Goal: Information Seeking & Learning: Find specific fact

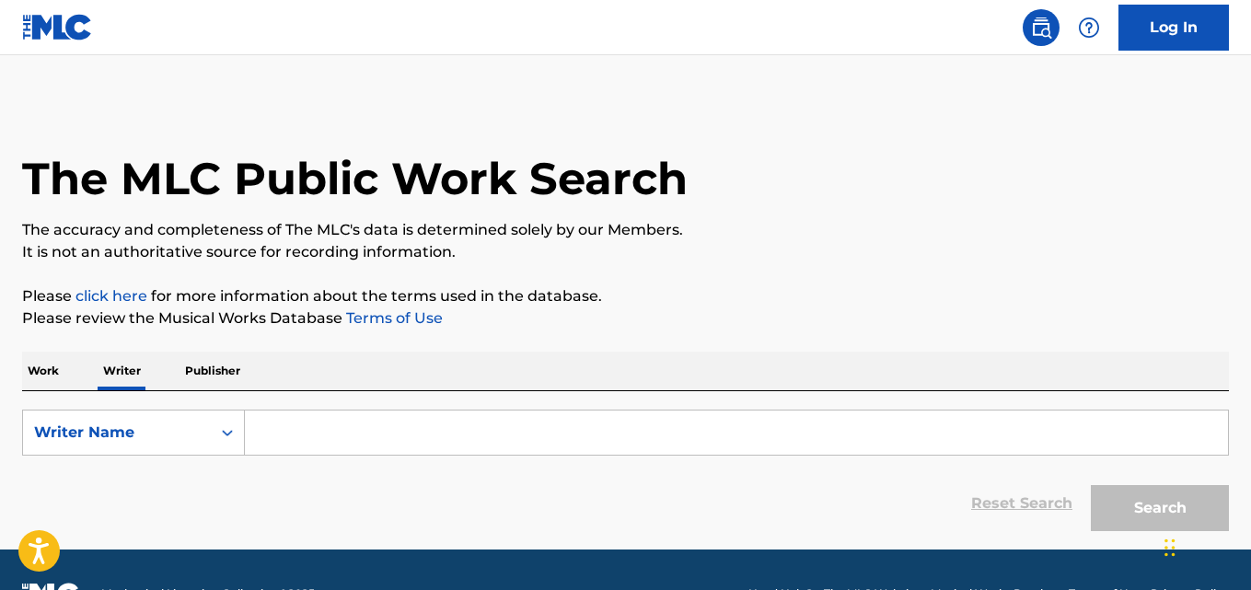
click at [280, 426] on input "Search Form" at bounding box center [736, 433] width 983 height 44
paste input "Rachat Pratangthasat"
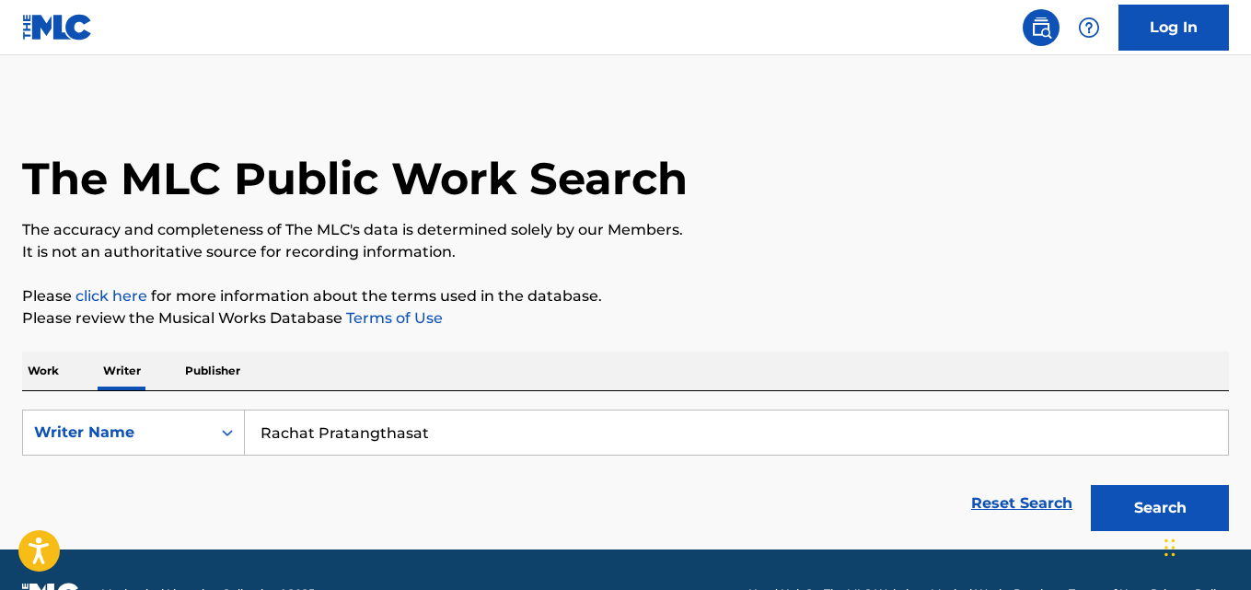
click at [1091, 485] on button "Search" at bounding box center [1160, 508] width 138 height 46
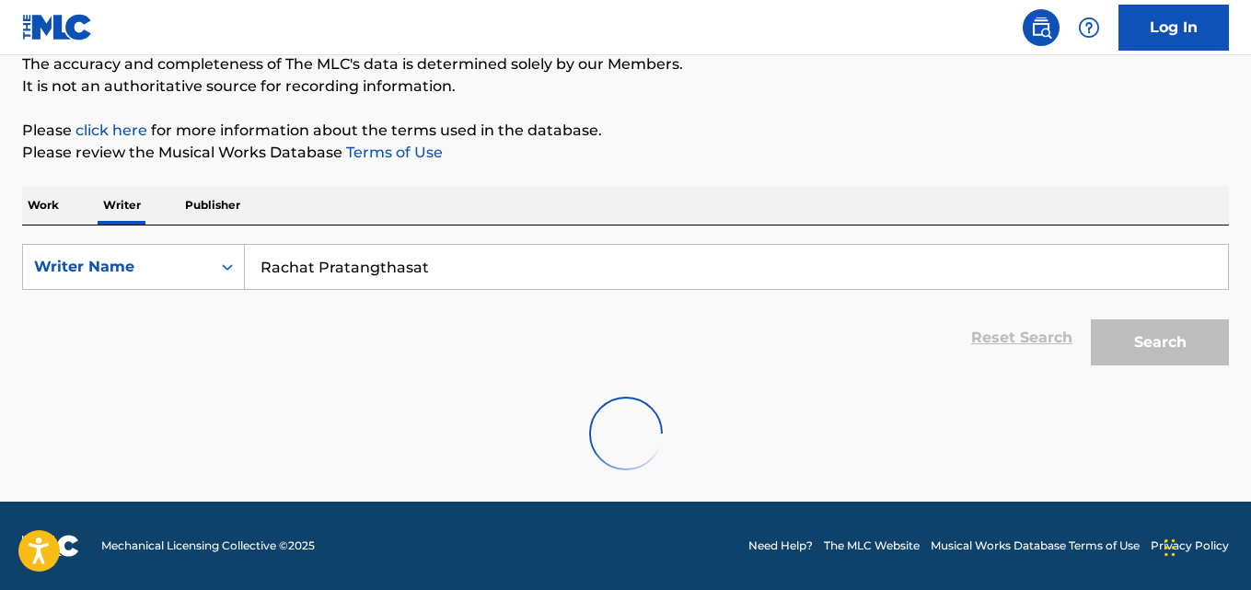
scroll to position [48, 0]
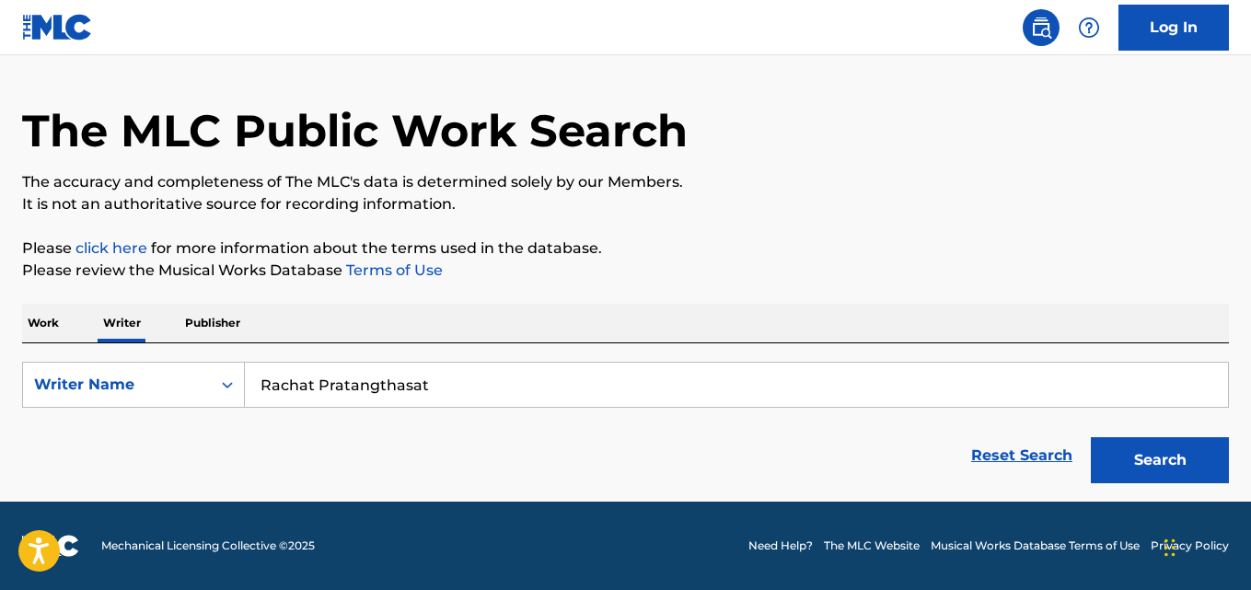
click at [414, 385] on input "Rachat Pratangthasat" at bounding box center [736, 385] width 983 height 44
paste input "[PERSON_NAME]"
click at [1091, 437] on button "Search" at bounding box center [1160, 460] width 138 height 46
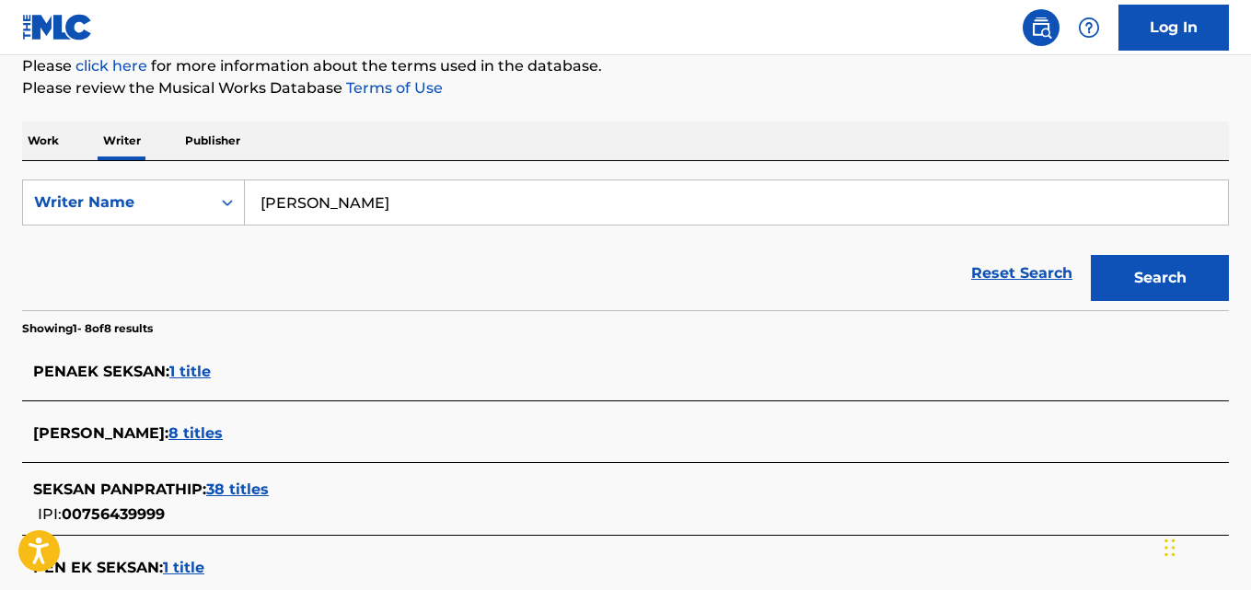
scroll to position [226, 0]
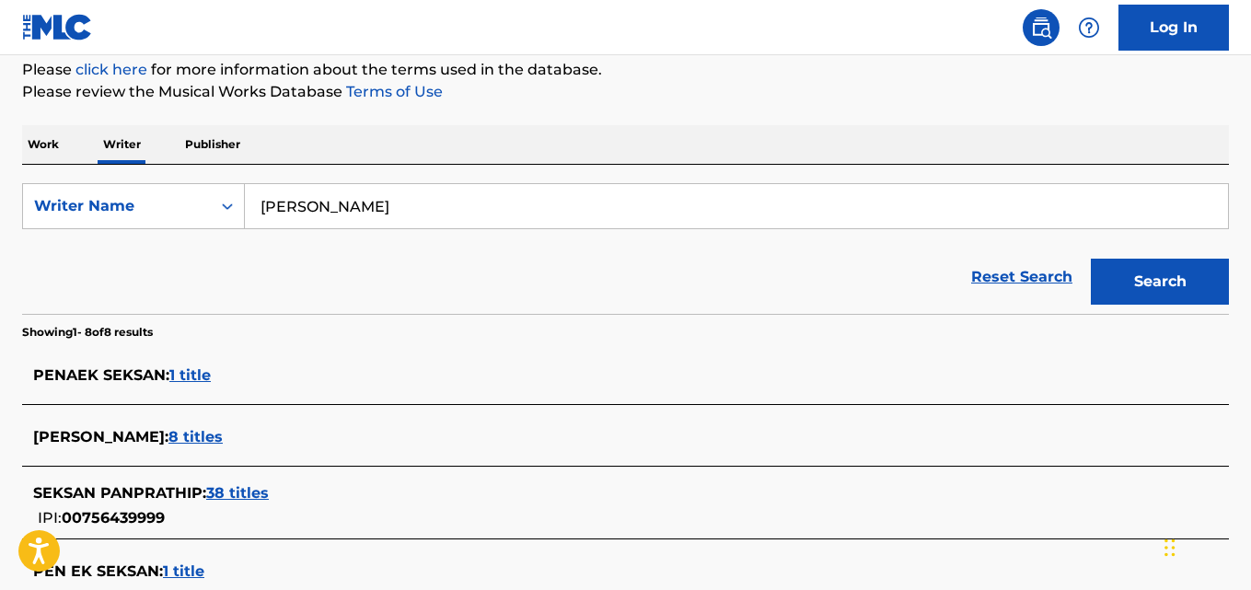
click at [514, 207] on input "[PERSON_NAME]" at bounding box center [736, 206] width 983 height 44
paste input "[PERSON_NAME]"
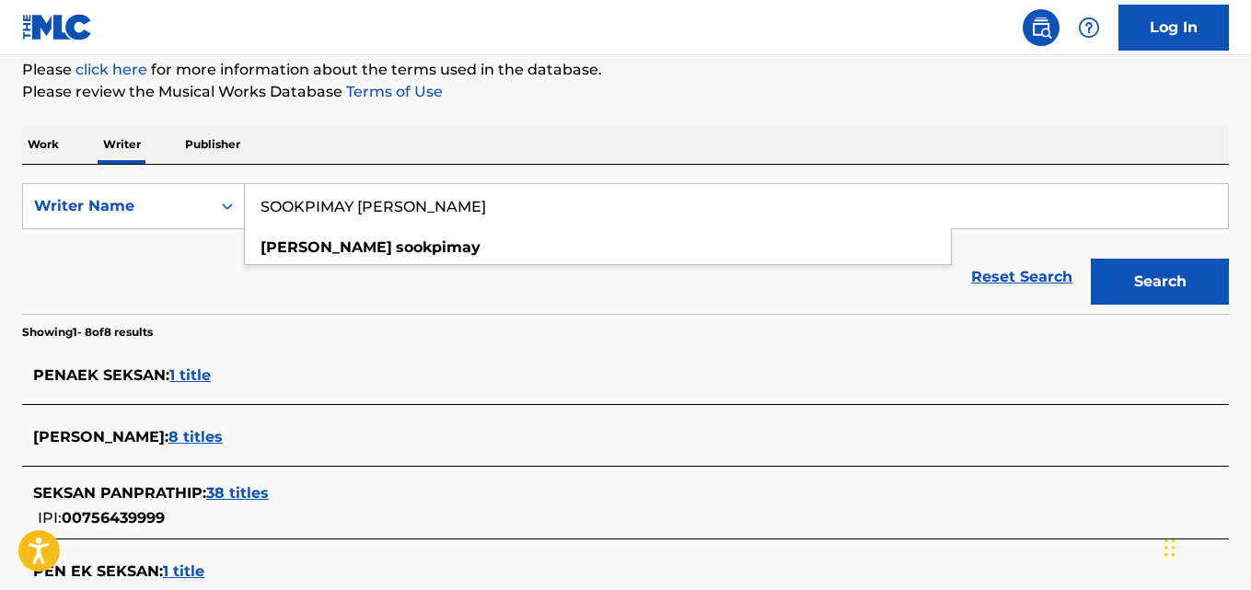
type input "SOOKPIMAY [PERSON_NAME]"
click at [1091, 259] on button "Search" at bounding box center [1160, 282] width 138 height 46
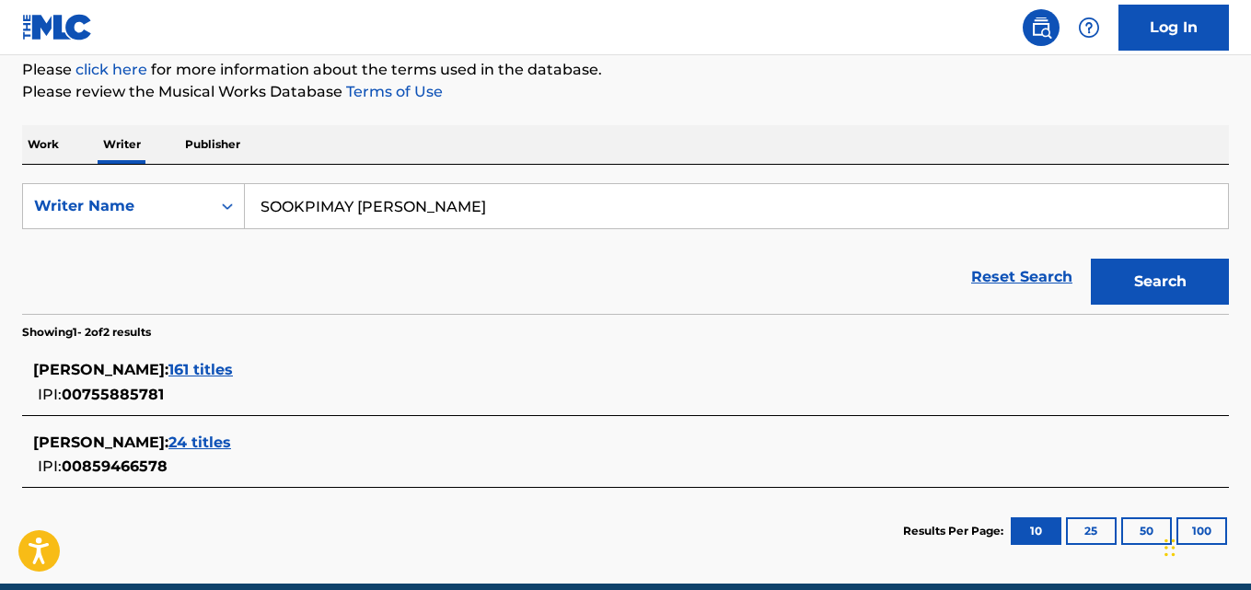
click at [223, 372] on span "161 titles" at bounding box center [200, 369] width 64 height 17
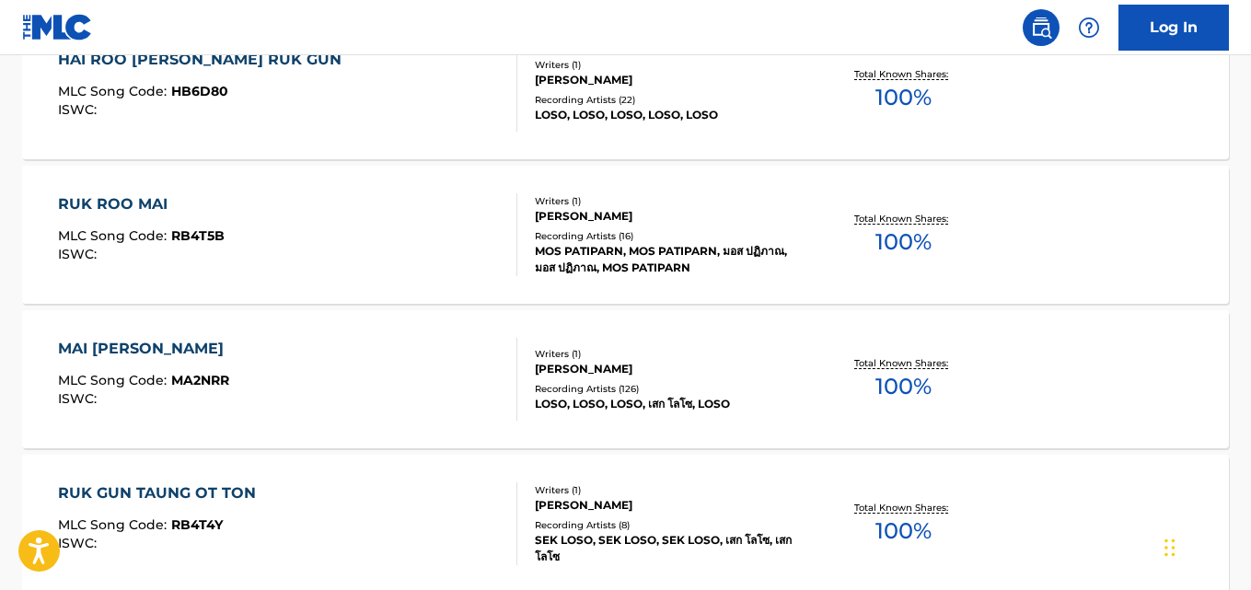
scroll to position [1416, 0]
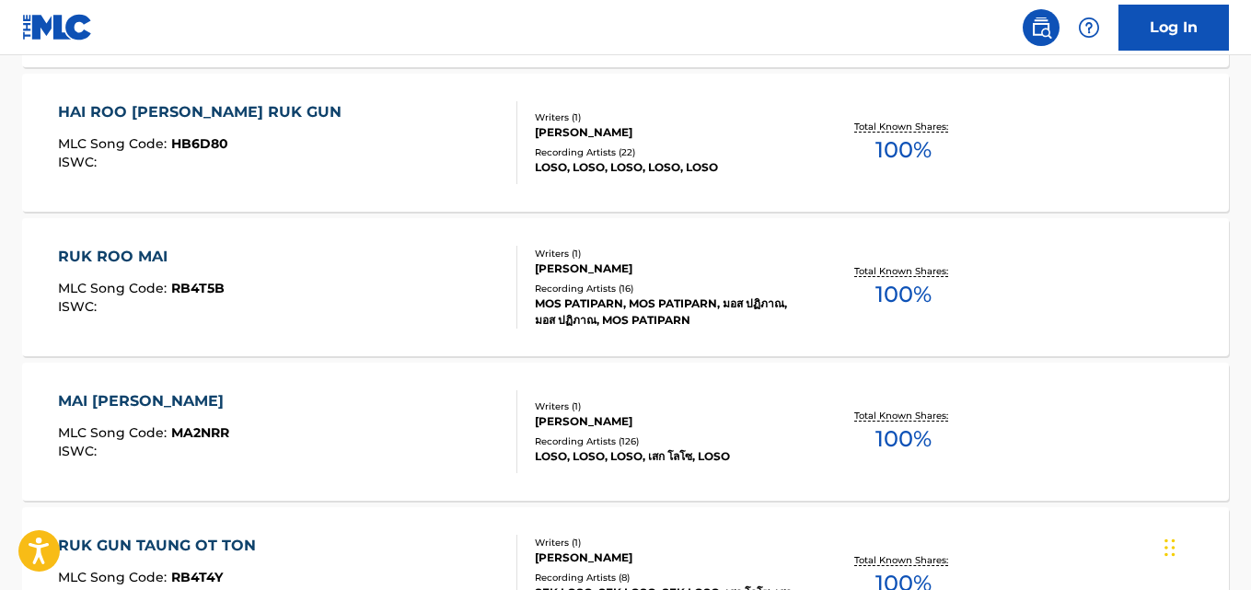
click at [1154, 290] on div "RUK ROO MAI MLC Song Code : RB4T5B ISWC : Writers ( 1 ) [PERSON_NAME] Recording…" at bounding box center [625, 287] width 1207 height 138
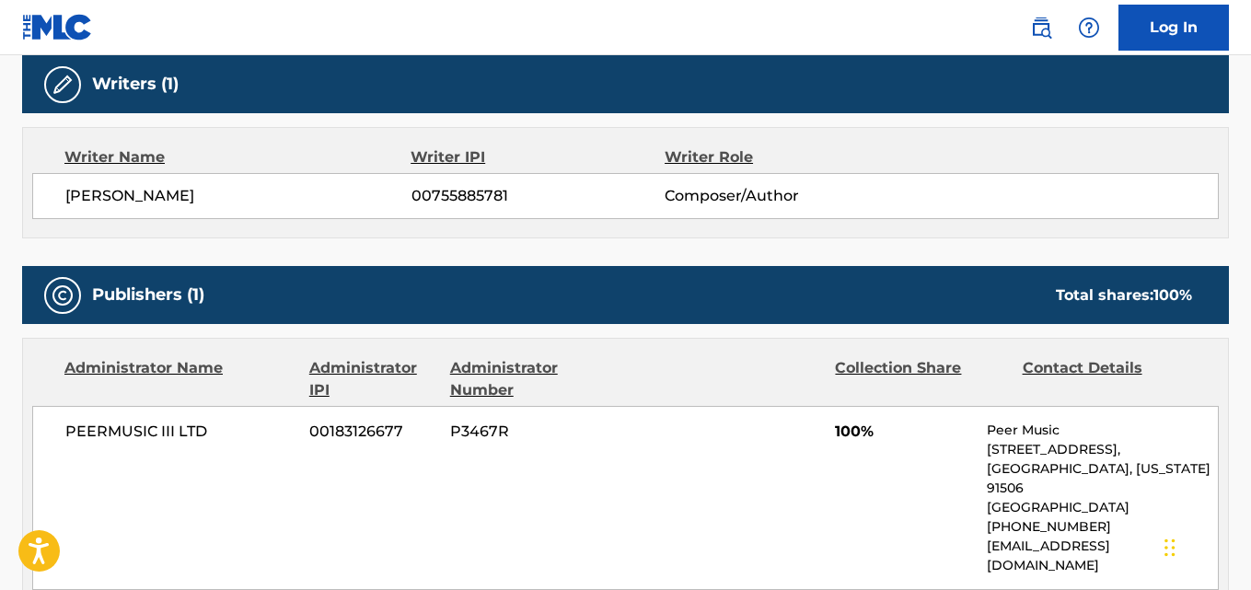
scroll to position [603, 0]
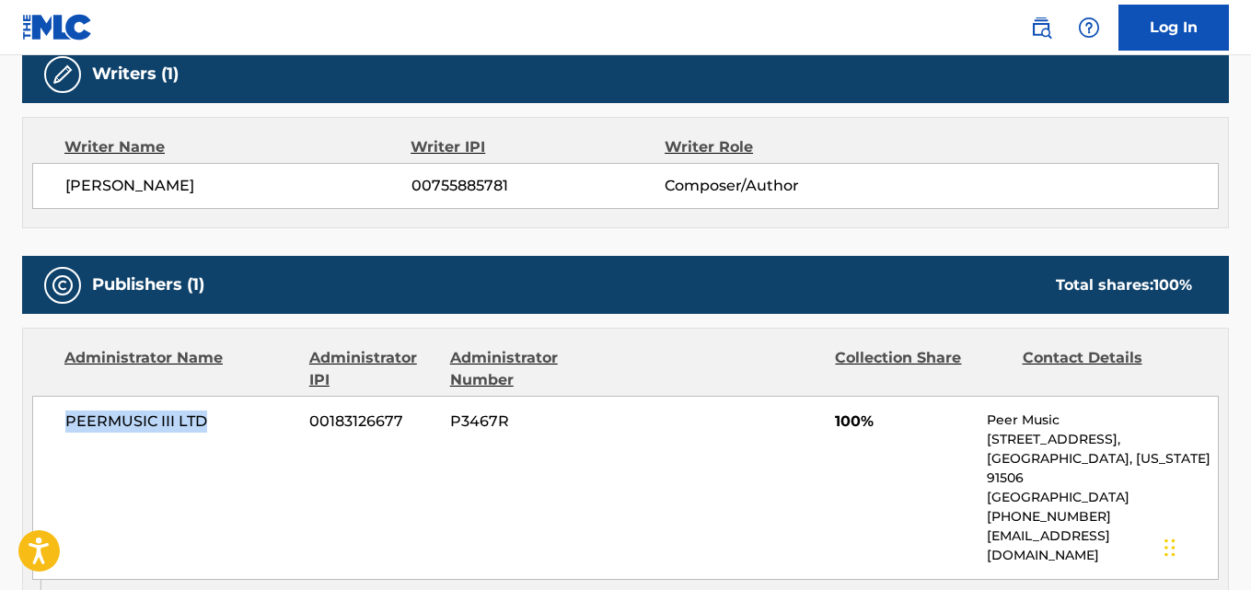
drag, startPoint x: 60, startPoint y: 422, endPoint x: 222, endPoint y: 434, distance: 162.4
click at [222, 434] on div "PEERMUSIC III LTD 00183126677 P3467R 100% Peer Music [STREET_ADDRESS][US_STATE]…" at bounding box center [625, 488] width 1186 height 184
copy span "PEERMUSIC III LTD"
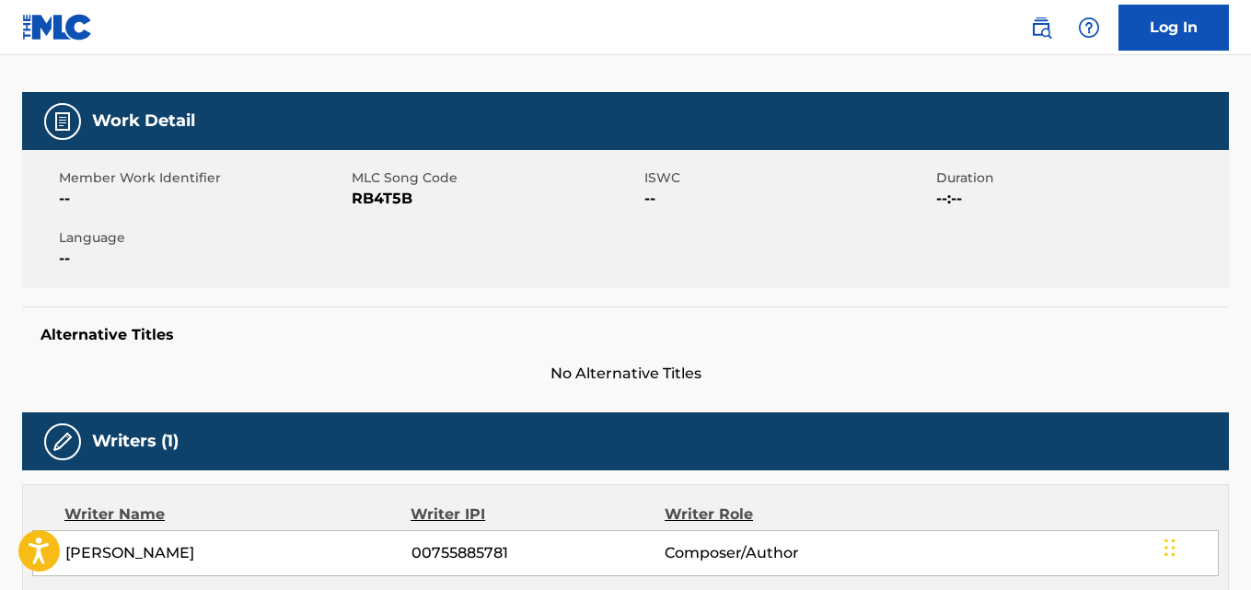
scroll to position [257, 0]
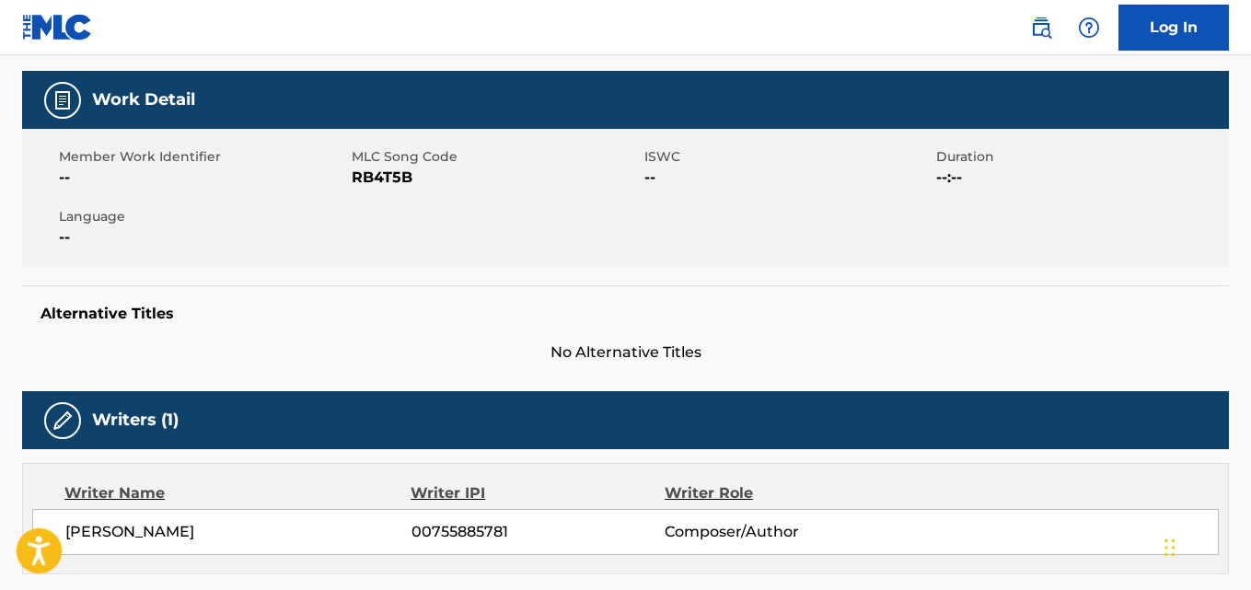
drag, startPoint x: 254, startPoint y: 523, endPoint x: 34, endPoint y: 544, distance: 221.0
click at [34, 333] on body "Accessibility Screen-Reader Guide, Feedback, and Issue Reporting | New window C…" at bounding box center [625, 38] width 1251 height 590
click at [121, 527] on span "[PERSON_NAME]" at bounding box center [238, 532] width 346 height 22
drag, startPoint x: 66, startPoint y: 527, endPoint x: 222, endPoint y: 529, distance: 155.6
click at [222, 529] on span "[PERSON_NAME]" at bounding box center [238, 532] width 346 height 22
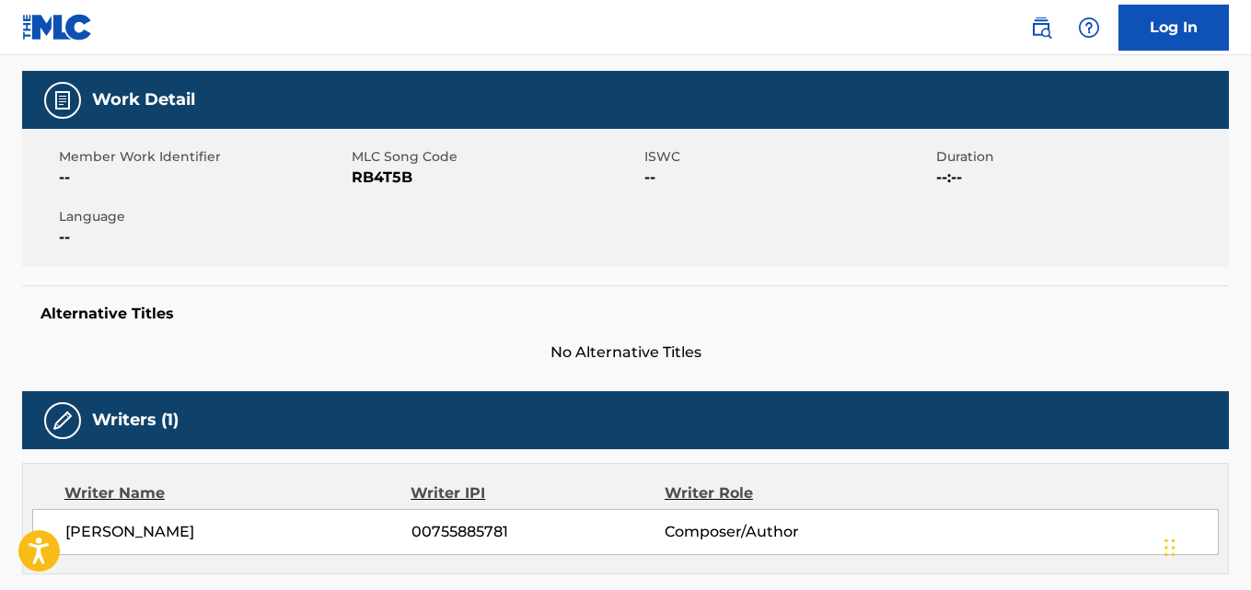
copy span "[PERSON_NAME]"
drag, startPoint x: 501, startPoint y: 535, endPoint x: 415, endPoint y: 537, distance: 85.6
click at [415, 537] on span "00755885781" at bounding box center [537, 532] width 253 height 22
copy span "00755885781"
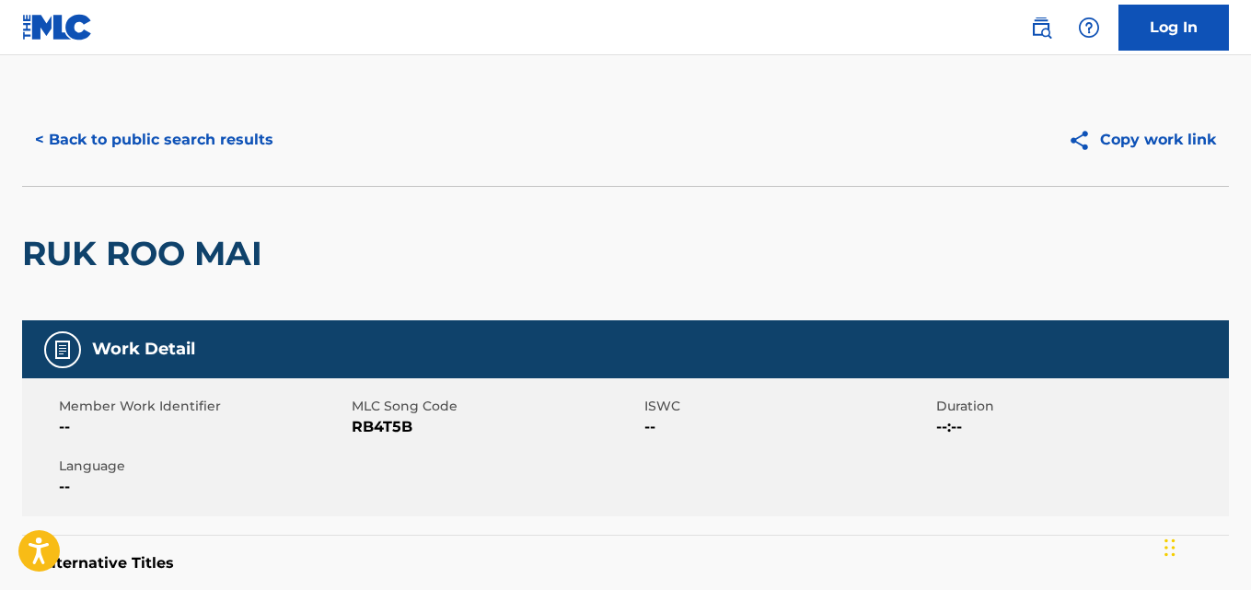
scroll to position [0, 0]
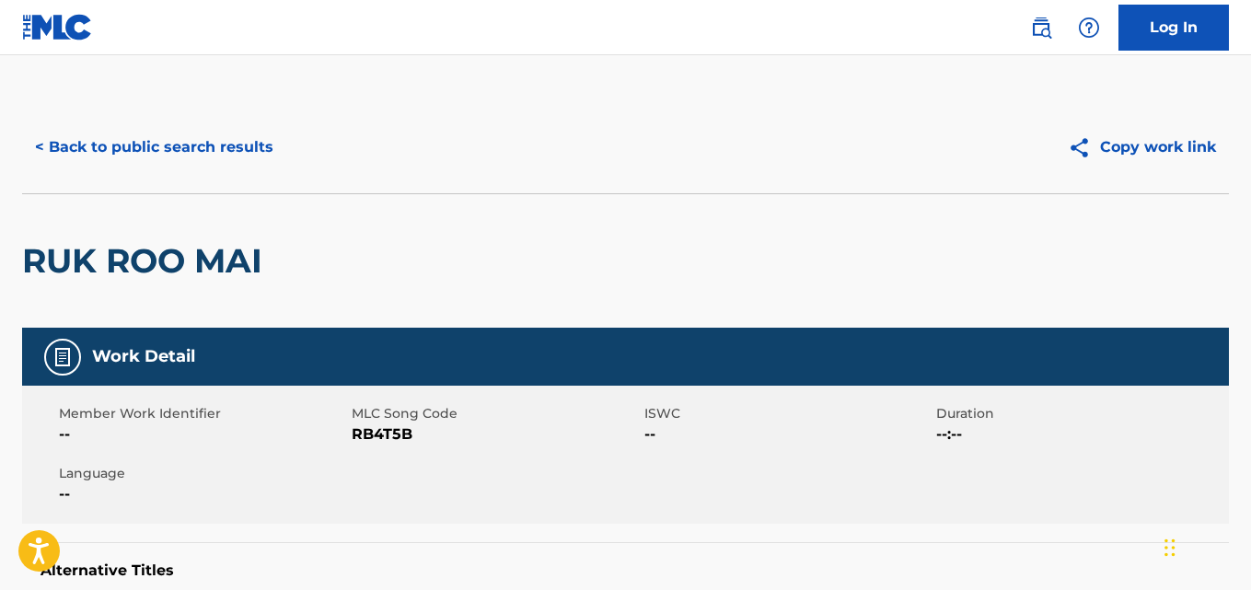
click at [239, 155] on button "< Back to public search results" at bounding box center [154, 147] width 264 height 46
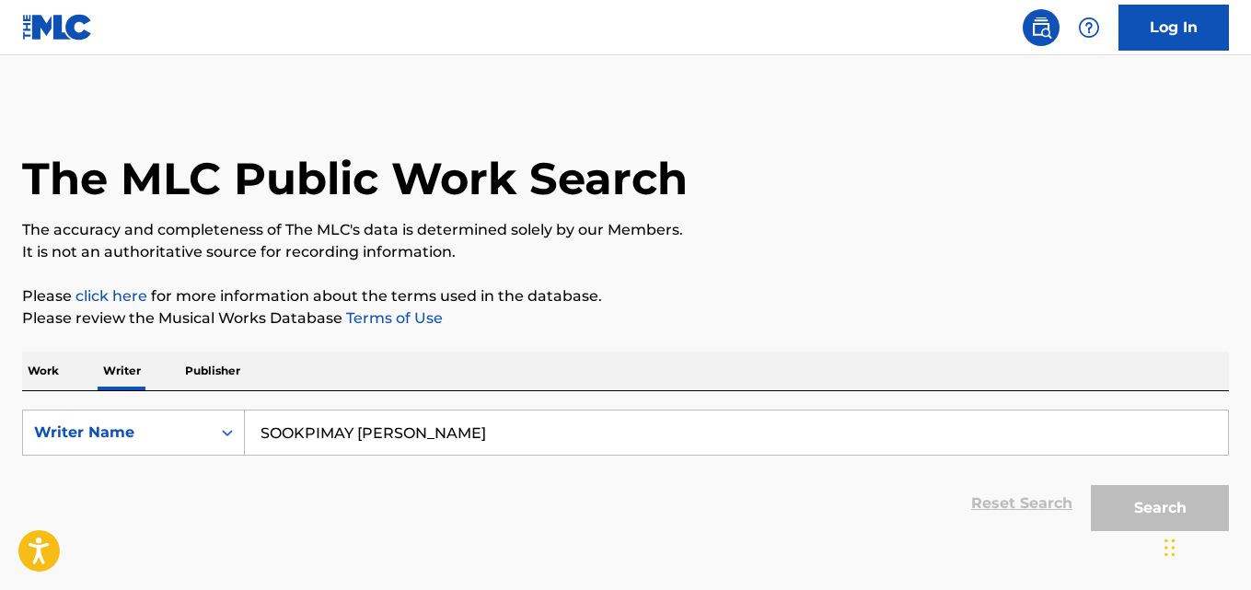
scroll to position [104, 0]
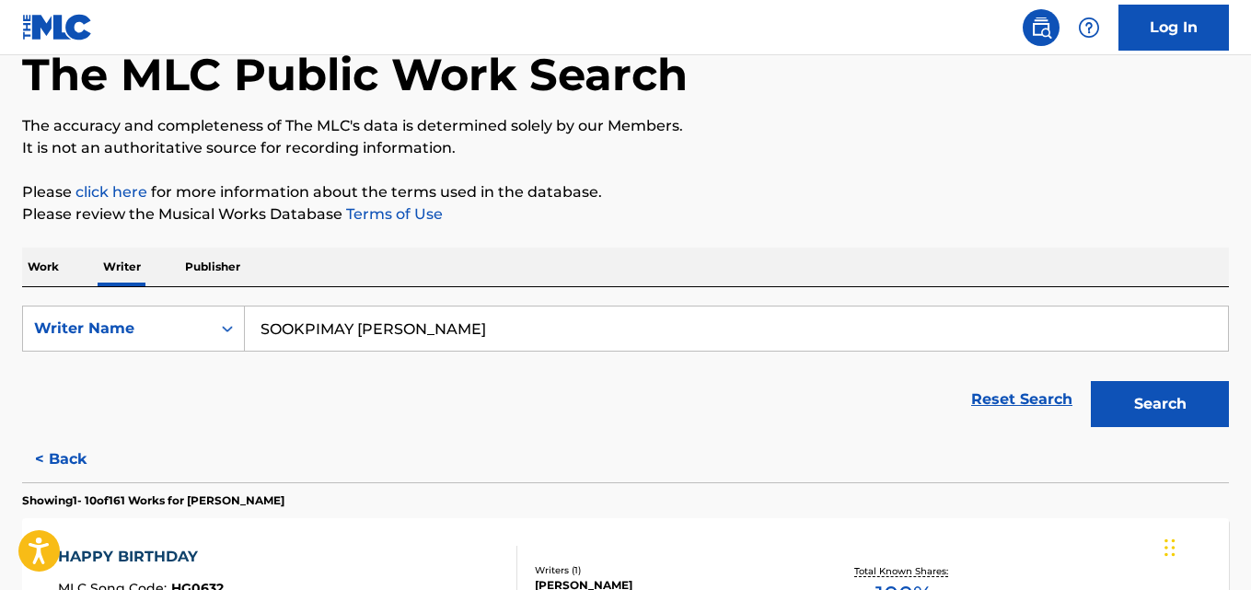
click at [474, 367] on div "Reset Search Search" at bounding box center [625, 400] width 1207 height 74
click at [503, 322] on input "SOOKPIMAY [PERSON_NAME]" at bounding box center [736, 329] width 983 height 44
paste input "[PERSON_NAME]"
type input "[PERSON_NAME]"
click at [1091, 381] on button "Search" at bounding box center [1160, 404] width 138 height 46
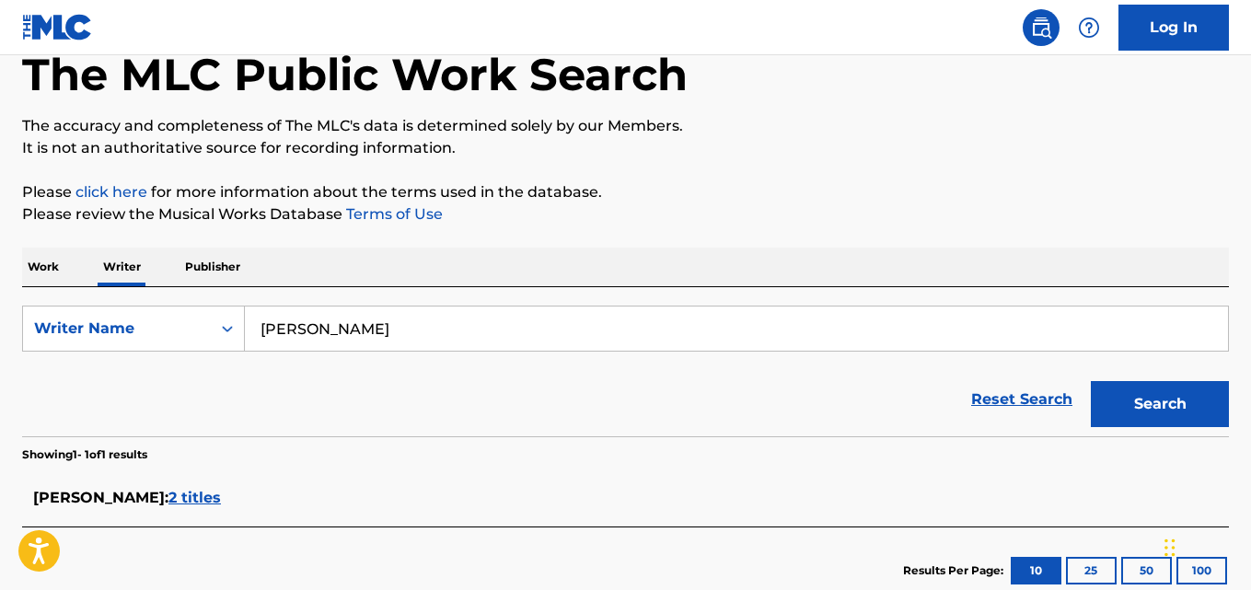
click at [294, 488] on div "CHAIKAMPHON CHANTHARAK : 2 titles" at bounding box center [601, 498] width 1137 height 22
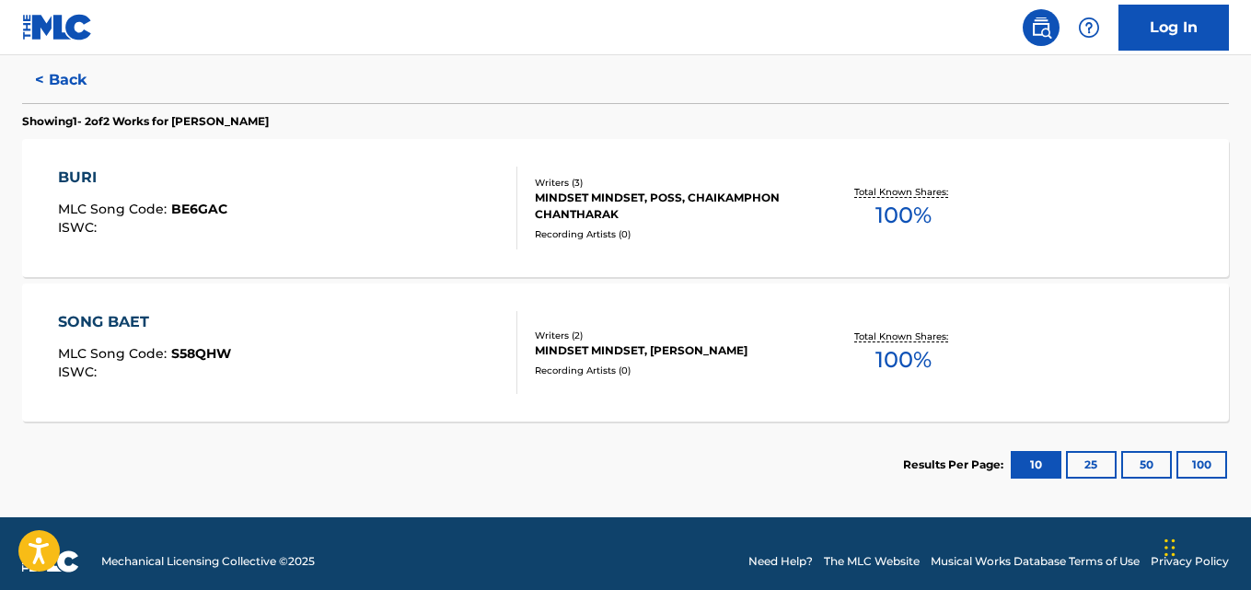
scroll to position [499, 0]
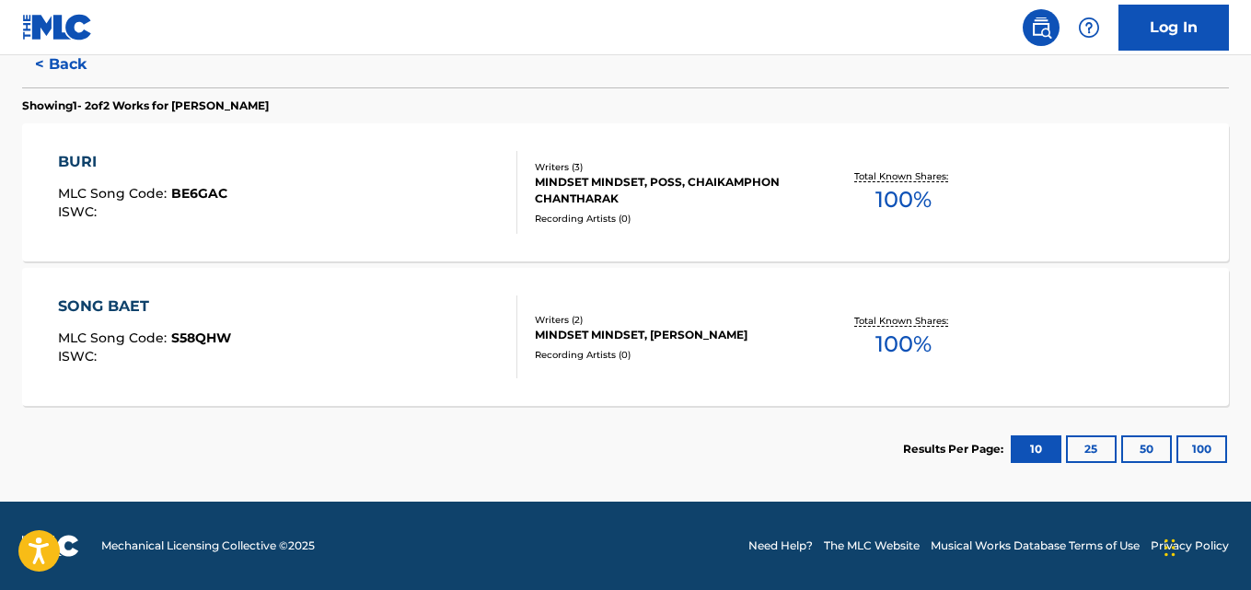
click at [896, 326] on p "Total Known Shares:" at bounding box center [903, 321] width 98 height 14
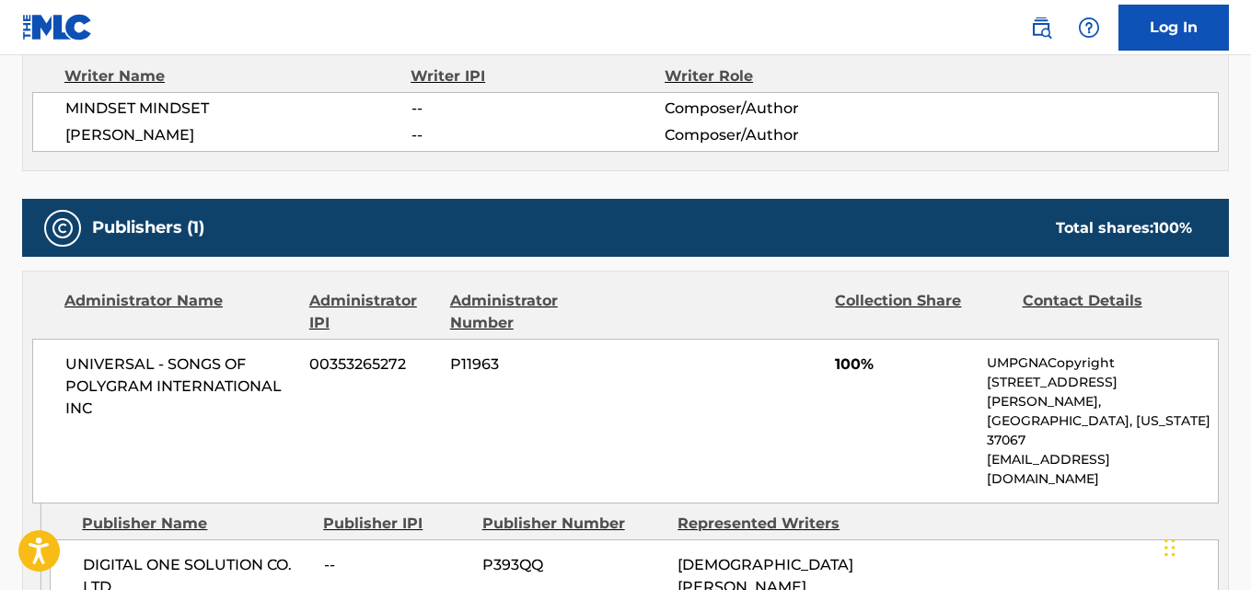
scroll to position [711, 0]
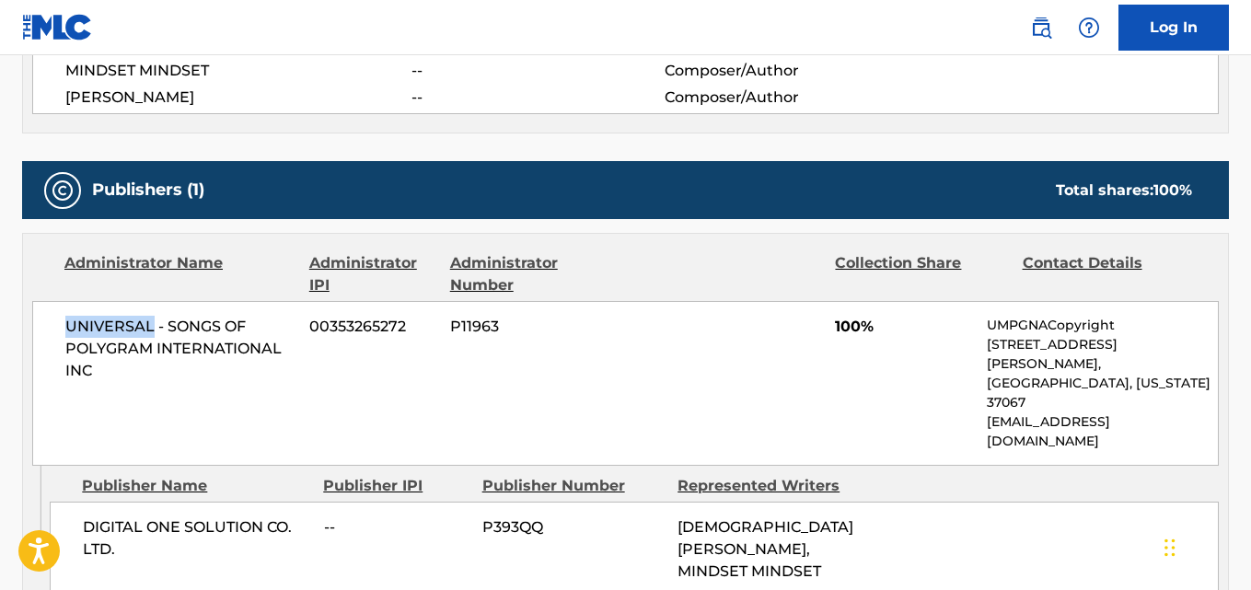
drag, startPoint x: 151, startPoint y: 328, endPoint x: 57, endPoint y: 329, distance: 93.9
click at [57, 329] on div "UNIVERSAL - SONGS OF POLYGRAM INTERNATIONAL INC 00353265272 P11963 100% UMPGNAC…" at bounding box center [625, 383] width 1186 height 165
copy span "UNIVERSAL"
drag, startPoint x: 324, startPoint y: 105, endPoint x: 66, endPoint y: 110, distance: 257.8
click at [66, 110] on div "MINDSET MINDSET -- Composer/Author [PERSON_NAME] -- Composer/Author" at bounding box center [625, 84] width 1186 height 60
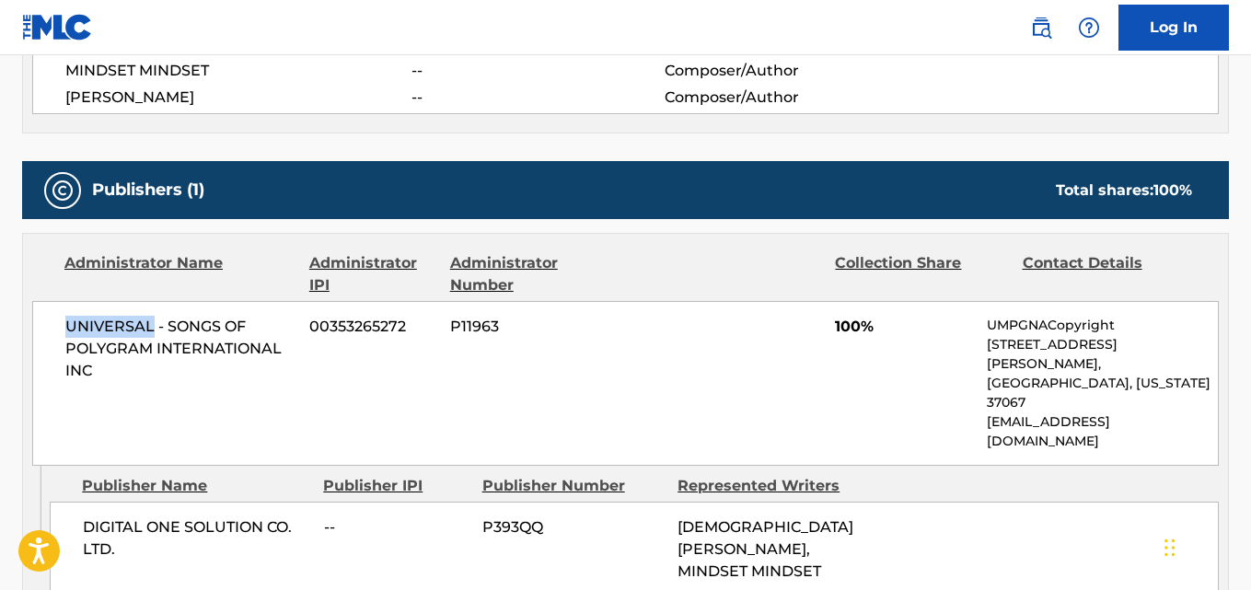
copy span "[PERSON_NAME]"
drag, startPoint x: 152, startPoint y: 331, endPoint x: 26, endPoint y: 331, distance: 126.1
click at [26, 331] on div "Administrator Name Administrator IPI Administrator Number Collection Share Cont…" at bounding box center [625, 350] width 1205 height 232
copy span "UNIVERSAL"
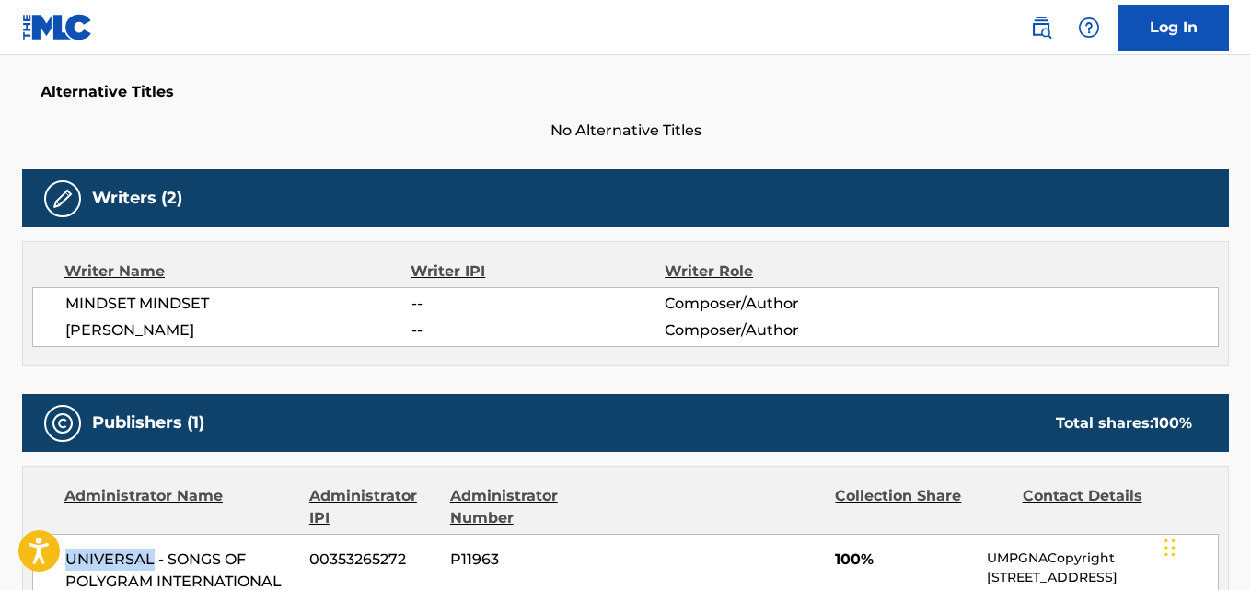
scroll to position [0, 0]
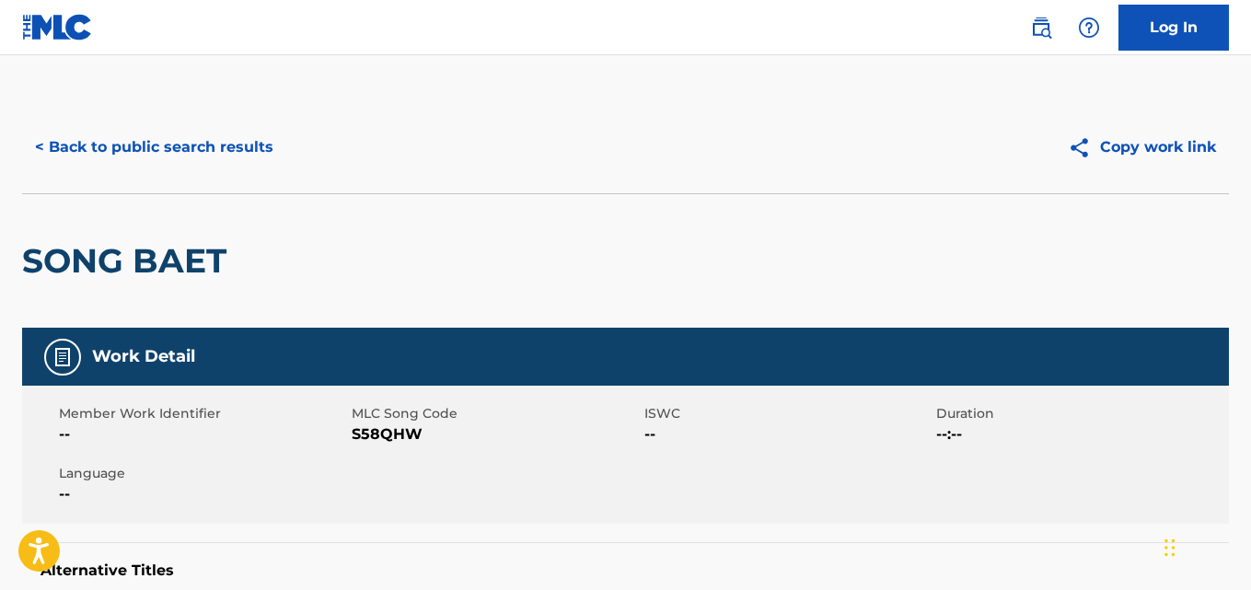
click at [208, 147] on button "< Back to public search results" at bounding box center [154, 147] width 264 height 46
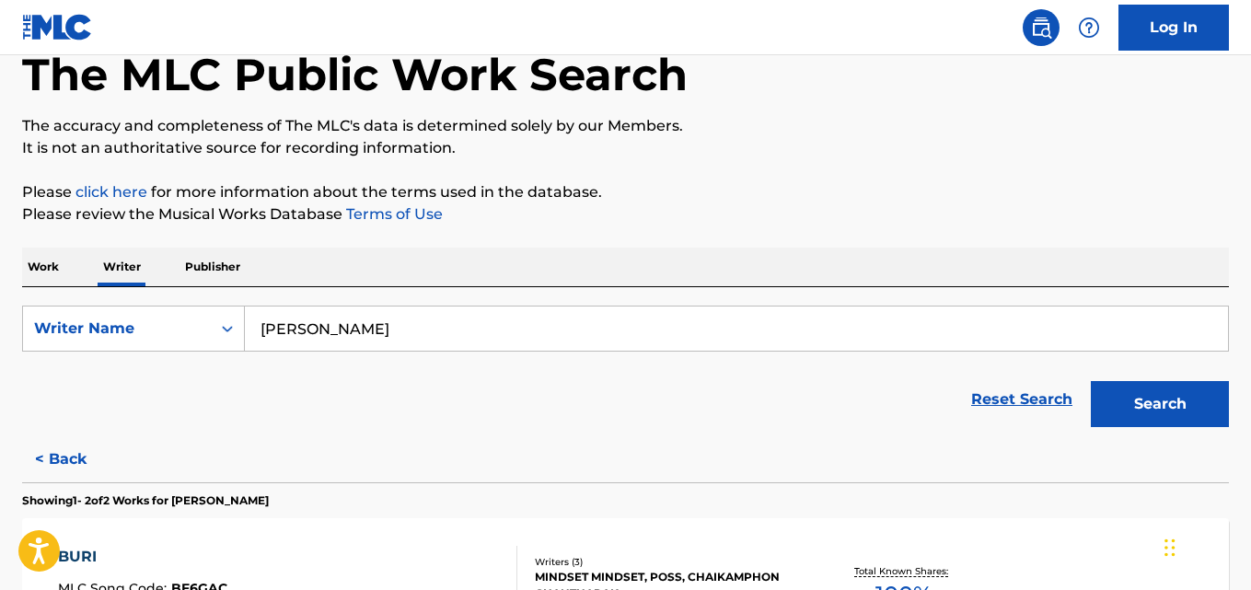
click at [438, 331] on input "[PERSON_NAME]" at bounding box center [736, 329] width 983 height 44
paste input "[PERSON_NAME]"
type input "[PERSON_NAME]"
click at [1091, 381] on button "Search" at bounding box center [1160, 404] width 138 height 46
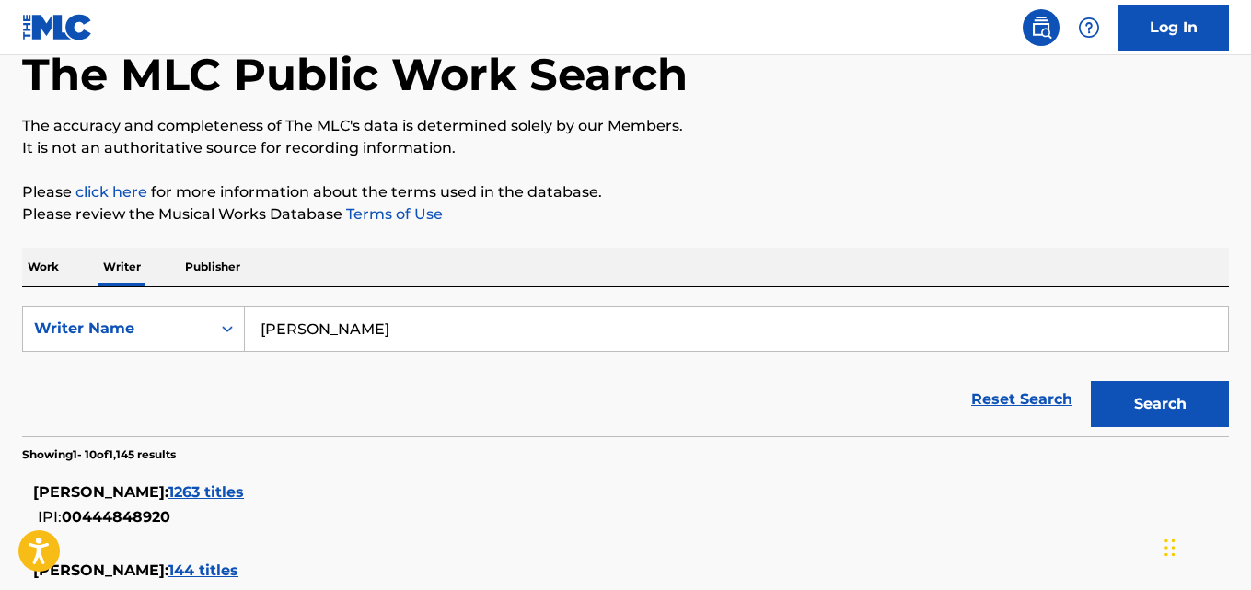
click at [735, 176] on div "The MLC Public Work Search The accuracy and completeness of The MLC's data is d…" at bounding box center [625, 597] width 1251 height 1201
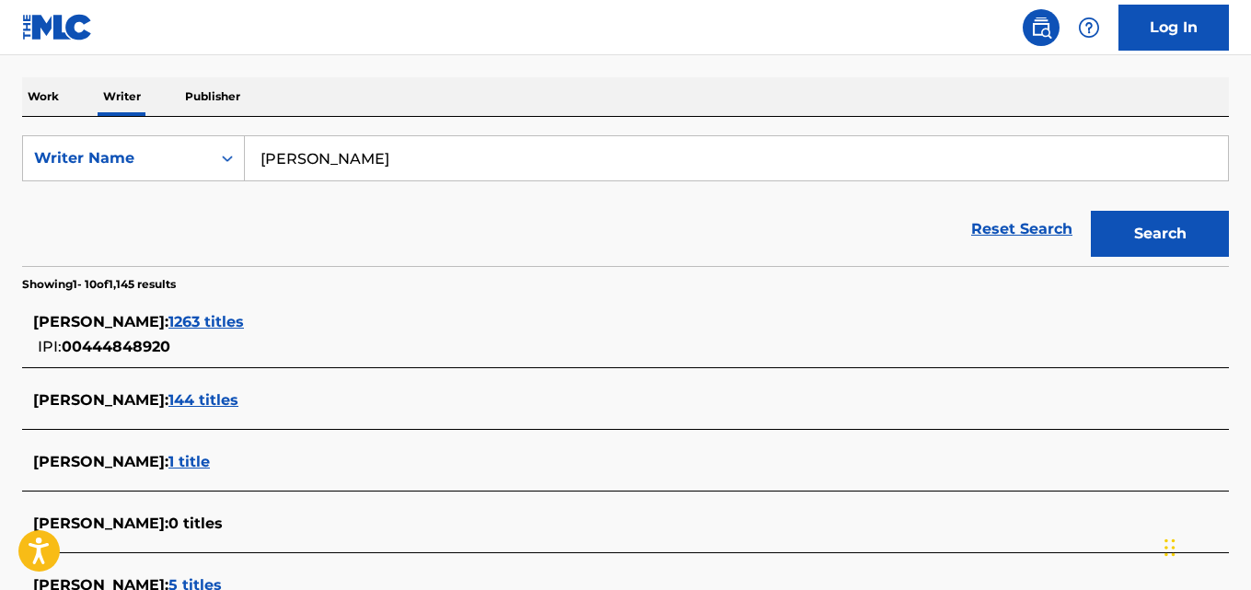
scroll to position [276, 0]
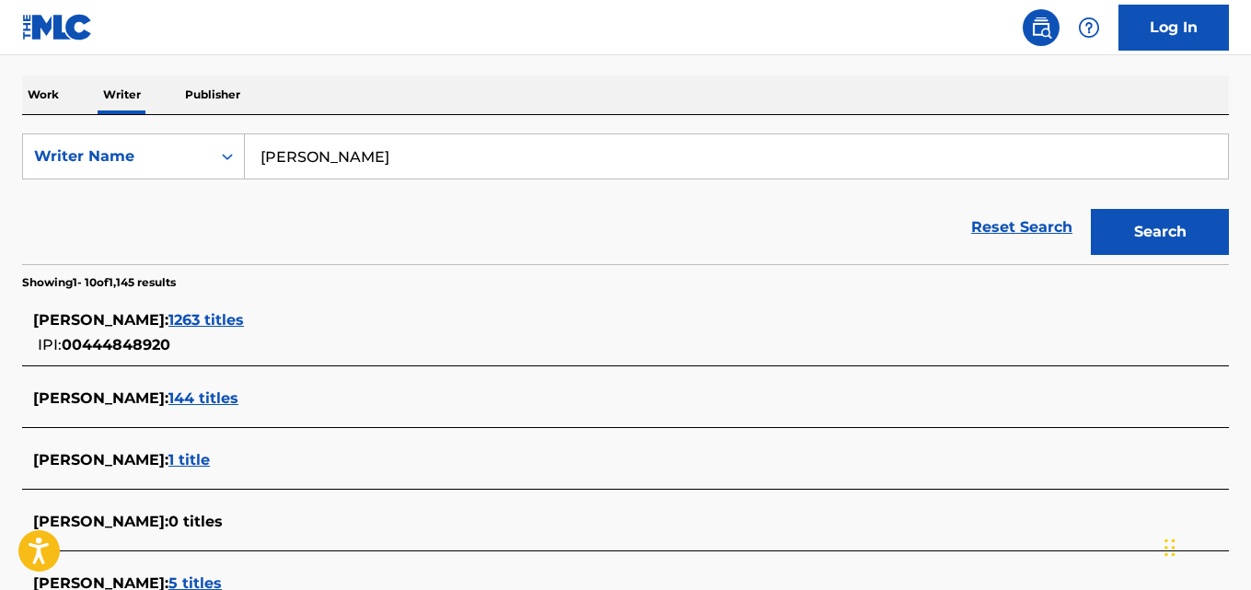
click at [244, 315] on span "1263 titles" at bounding box center [205, 319] width 75 height 17
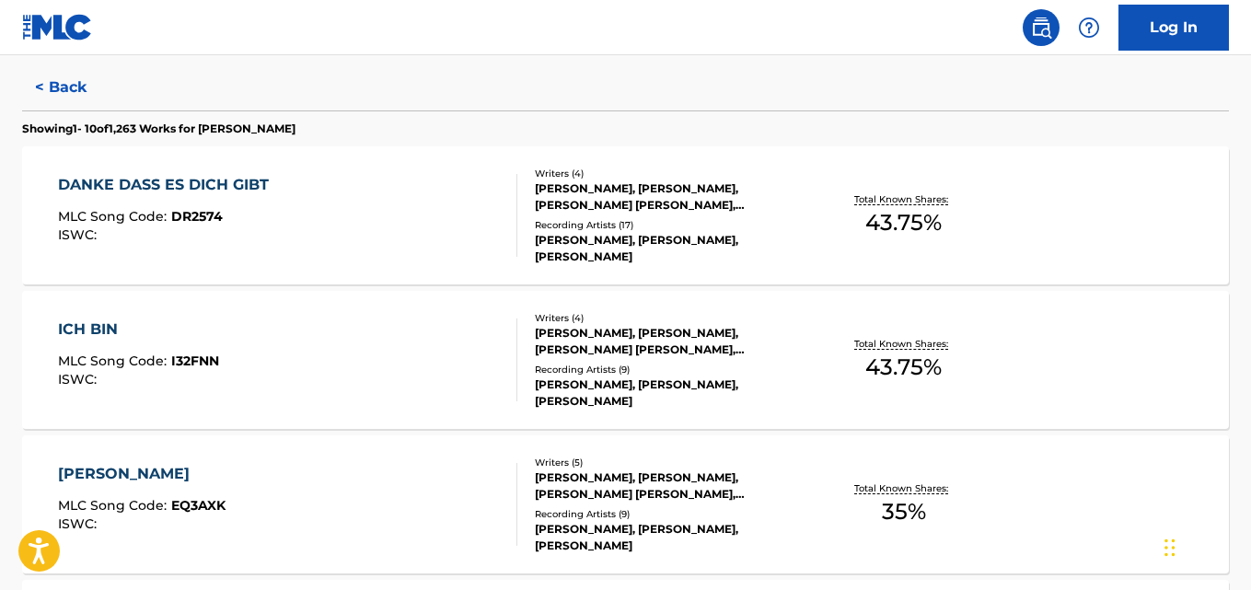
scroll to position [485, 0]
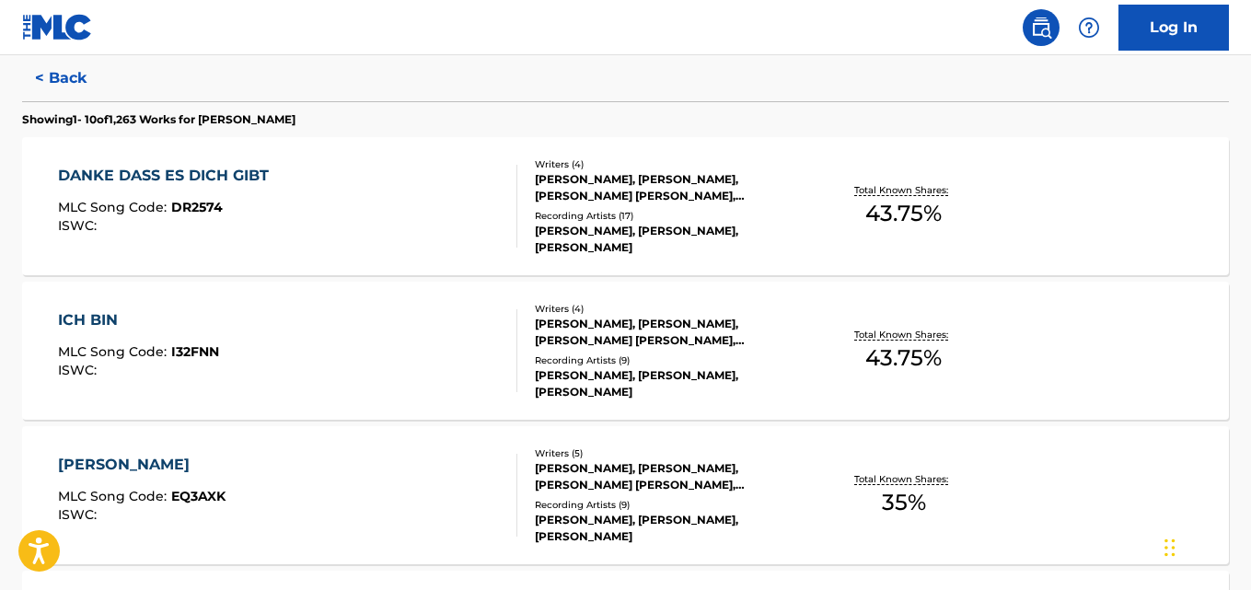
click at [952, 223] on div "Total Known Shares: 43.75 %" at bounding box center [904, 207] width 201 height 56
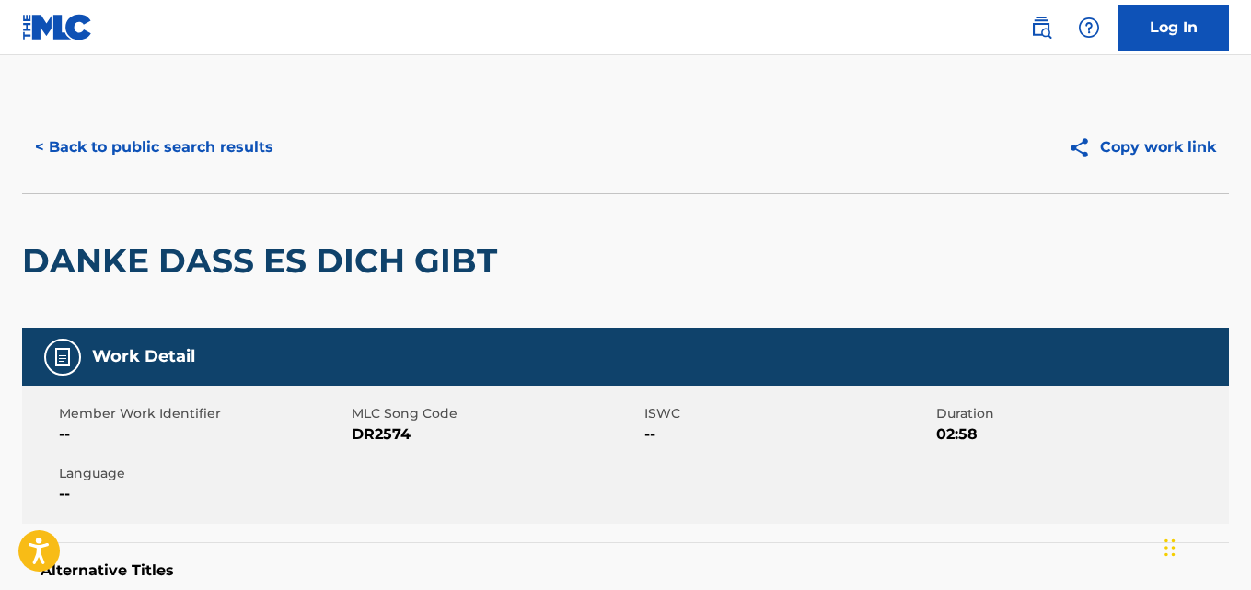
click at [314, 121] on div "< Back to public search results Copy work link" at bounding box center [625, 147] width 1207 height 92
click at [216, 145] on button "< Back to public search results" at bounding box center [154, 147] width 264 height 46
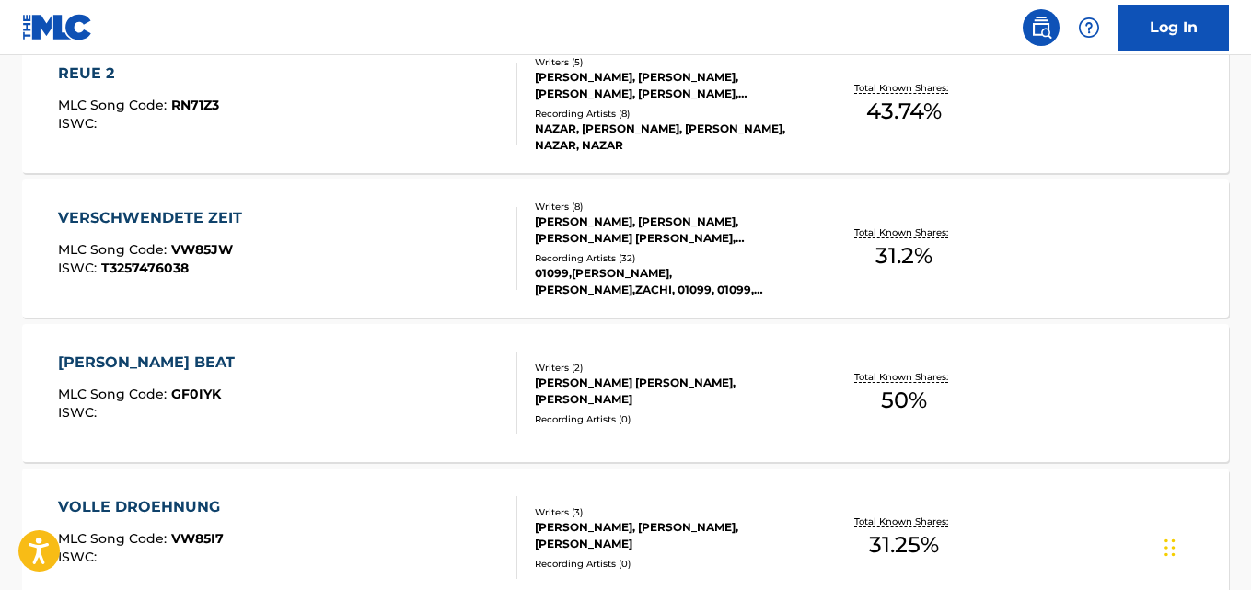
scroll to position [1215, 0]
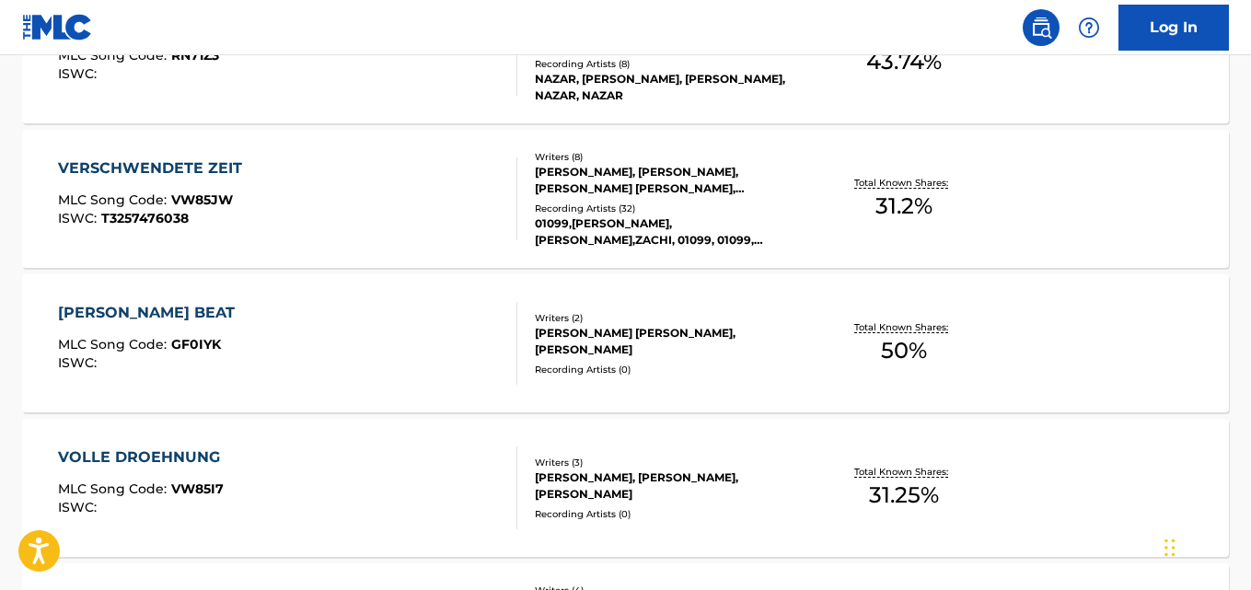
click at [920, 353] on span "50 %" at bounding box center [904, 350] width 46 height 33
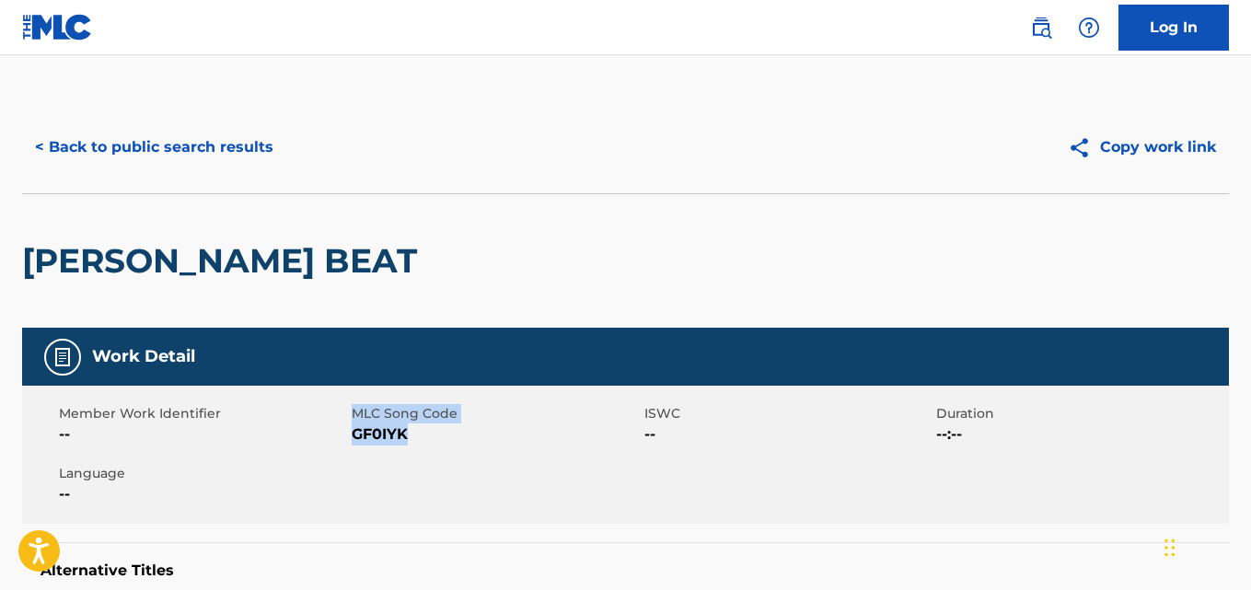
drag, startPoint x: 422, startPoint y: 432, endPoint x: 343, endPoint y: 443, distance: 79.9
click at [343, 443] on div "Member Work Identifier -- MLC Song Code GF0IYK ISWC -- Duration --:-- Language …" at bounding box center [625, 455] width 1207 height 138
copy span "GF0IYK"
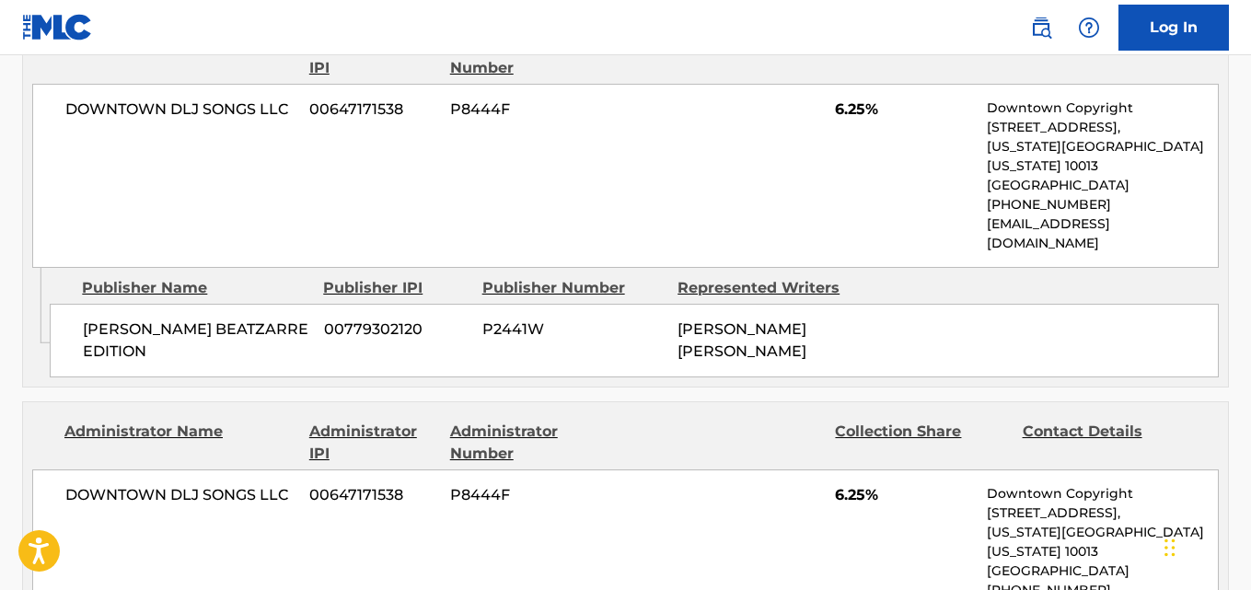
scroll to position [1360, 0]
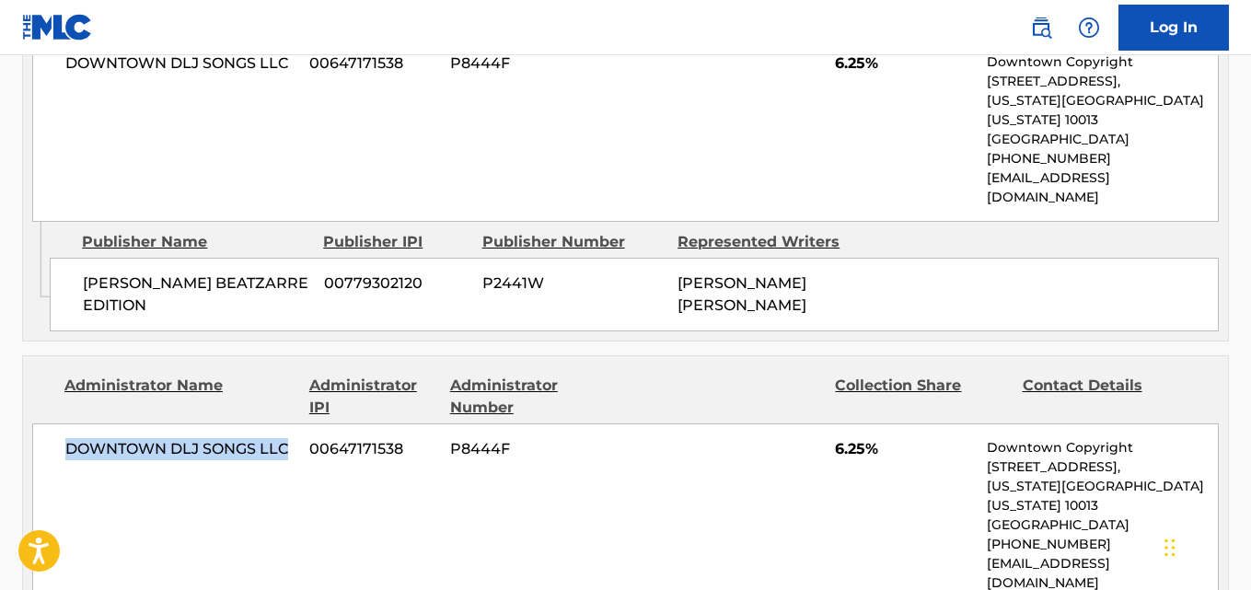
drag, startPoint x: 58, startPoint y: 375, endPoint x: 291, endPoint y: 364, distance: 233.1
click at [291, 423] on div "DOWNTOWN DLJ SONGS LLC 00647171538 P8444F 6.25% Downtown Copyright [STREET_ADDR…" at bounding box center [625, 515] width 1186 height 184
copy span "DOWNTOWN DLJ SONGS LLC"
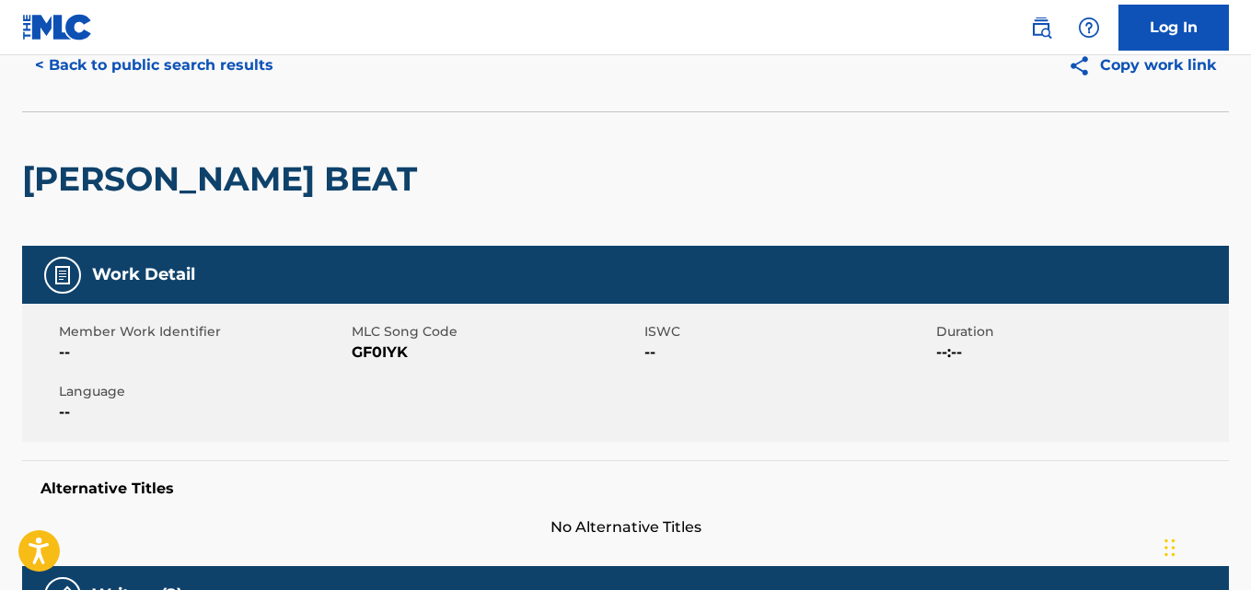
scroll to position [0, 0]
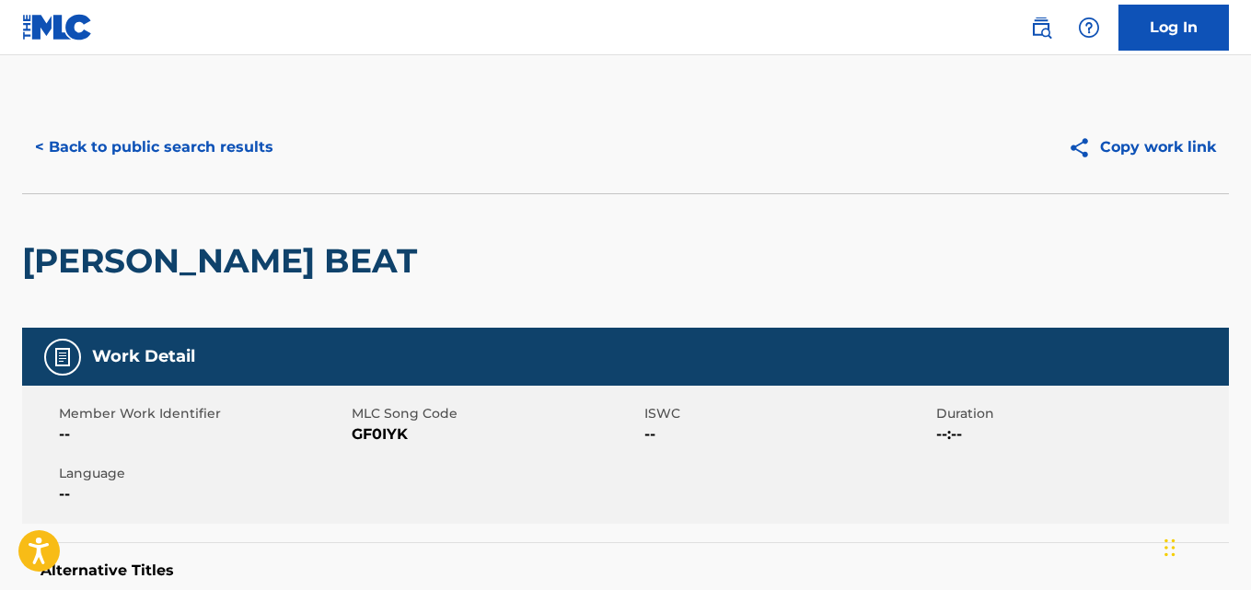
click at [156, 128] on button "< Back to public search results" at bounding box center [154, 147] width 264 height 46
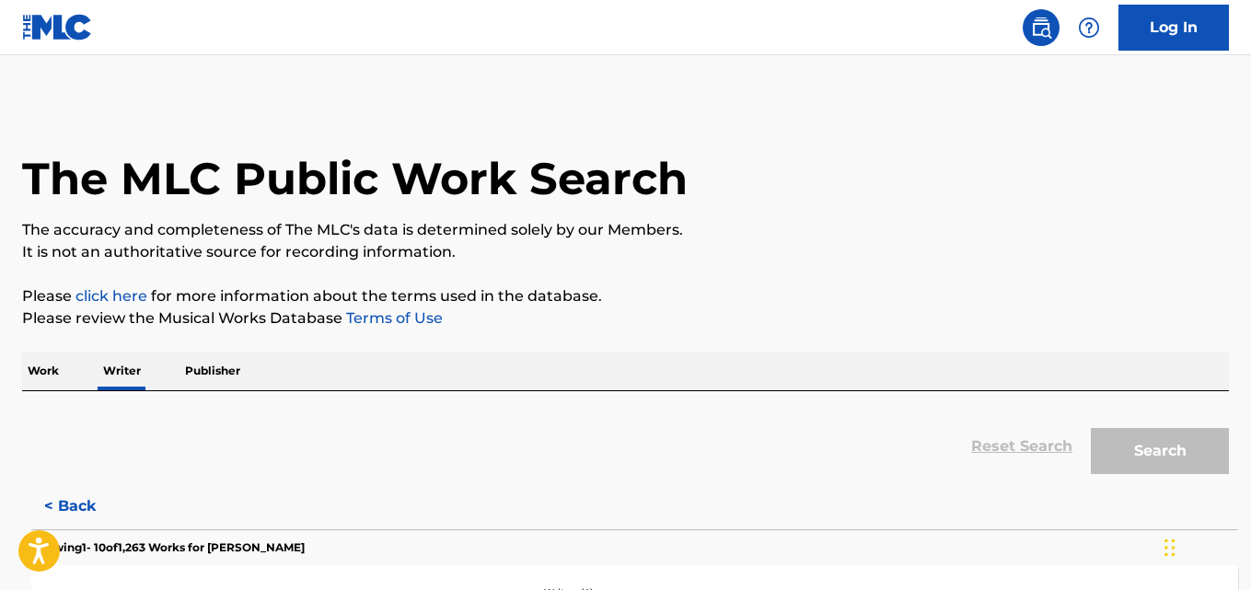
scroll to position [104, 0]
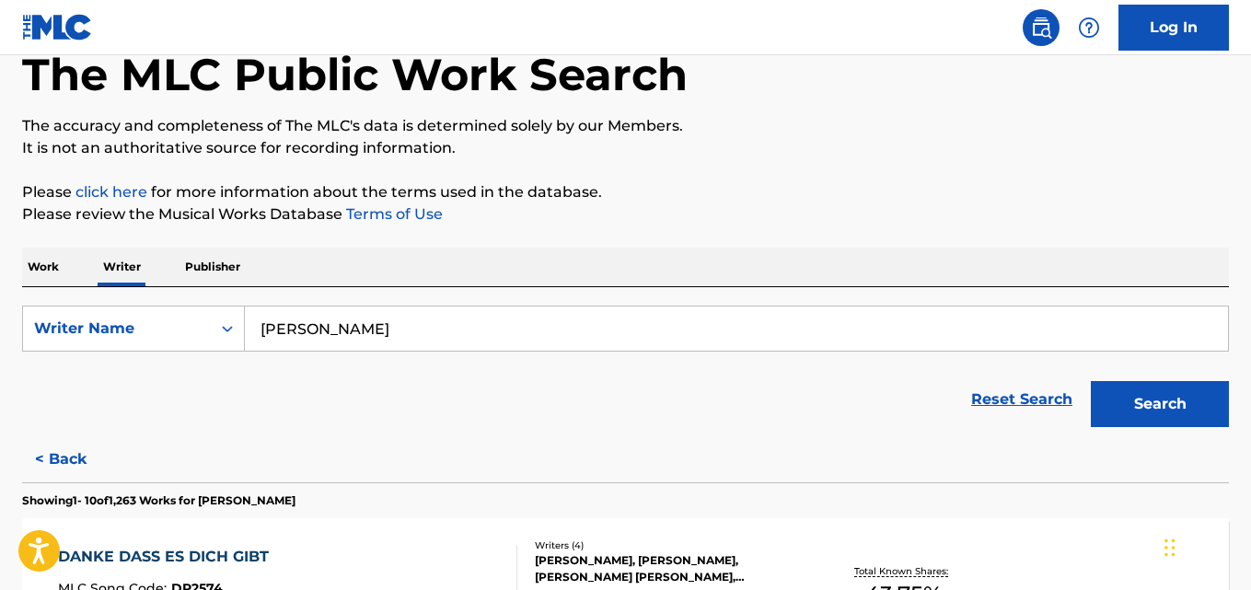
click at [409, 334] on input "[PERSON_NAME]" at bounding box center [736, 329] width 983 height 44
paste input "[PERSON_NAME] [PERSON_NAME]"
type input "[PERSON_NAME] [PERSON_NAME]"
click at [1013, 192] on p "Please click here for more information about the terms used in the database." at bounding box center [625, 192] width 1207 height 22
click at [1147, 411] on button "Search" at bounding box center [1160, 404] width 138 height 46
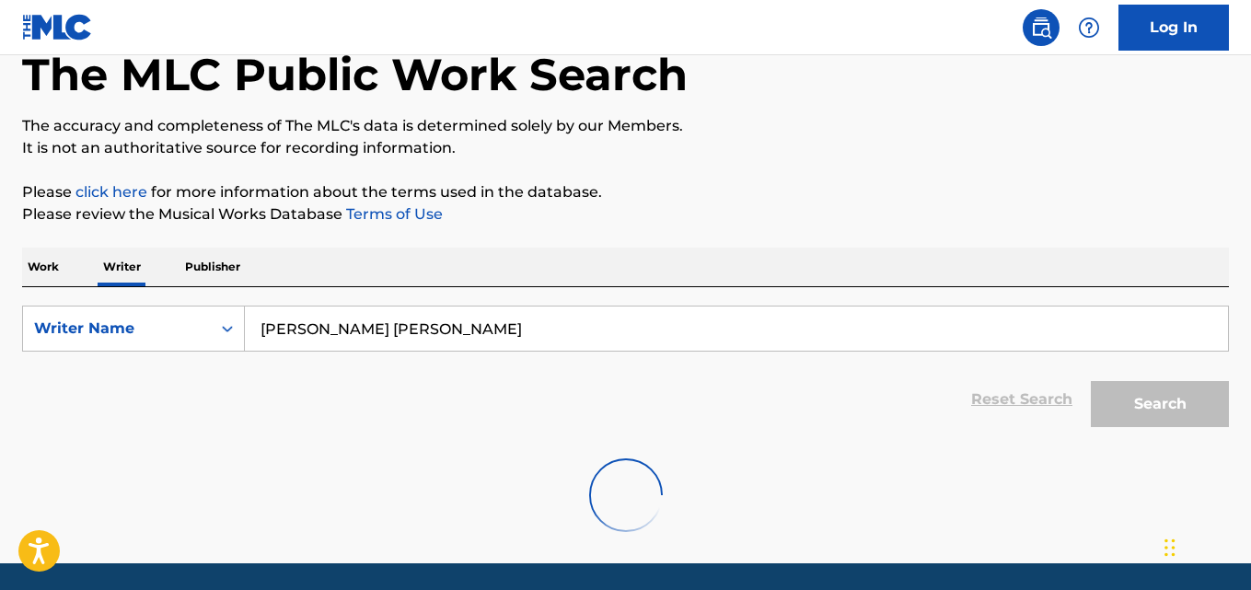
click at [711, 249] on div "Work Writer Publisher" at bounding box center [625, 267] width 1207 height 39
click at [494, 479] on div at bounding box center [625, 495] width 1207 height 118
click at [445, 342] on input "[PERSON_NAME] [PERSON_NAME]" at bounding box center [736, 329] width 983 height 44
